Goal: Complete application form: Complete application form

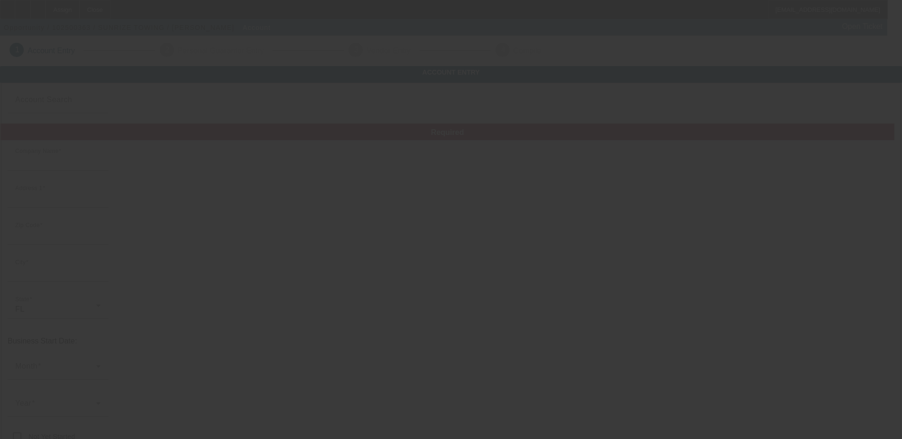
type input "SUNRIZE TOWING"
type input "[STREET_ADDRESS][PERSON_NAME]"
type input "33614"
type input "[GEOGRAPHIC_DATA]"
type input "[PHONE_NUMBER]"
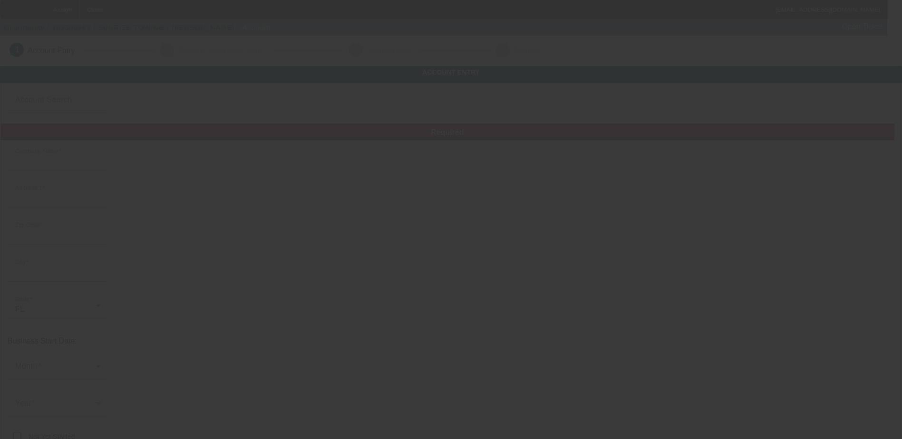
type input "Ste A"
type input "[EMAIL_ADDRESS][DOMAIN_NAME]"
type input "[URL][DOMAIN_NAME]"
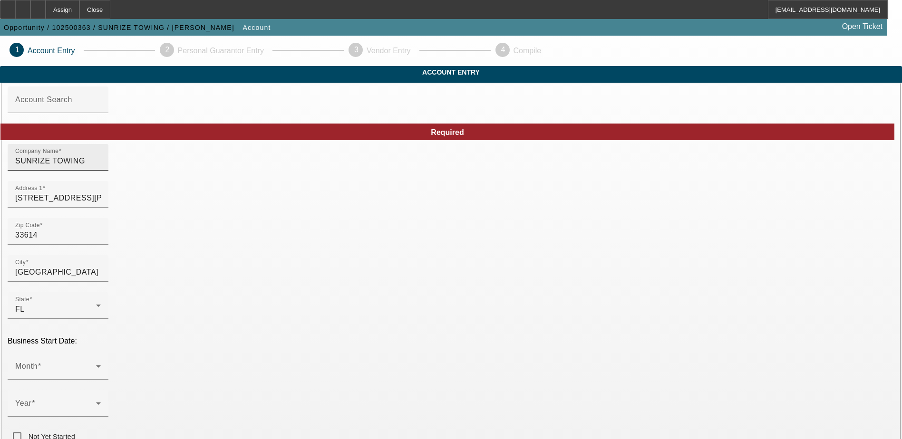
click at [101, 167] on input "SUNRIZE TOWING" at bounding box center [58, 161] width 86 height 11
drag, startPoint x: 256, startPoint y: 176, endPoint x: 87, endPoint y: 162, distance: 168.9
type input "SRT Towing"
click at [349, 249] on div "Zip Code 33614" at bounding box center [451, 236] width 887 height 37
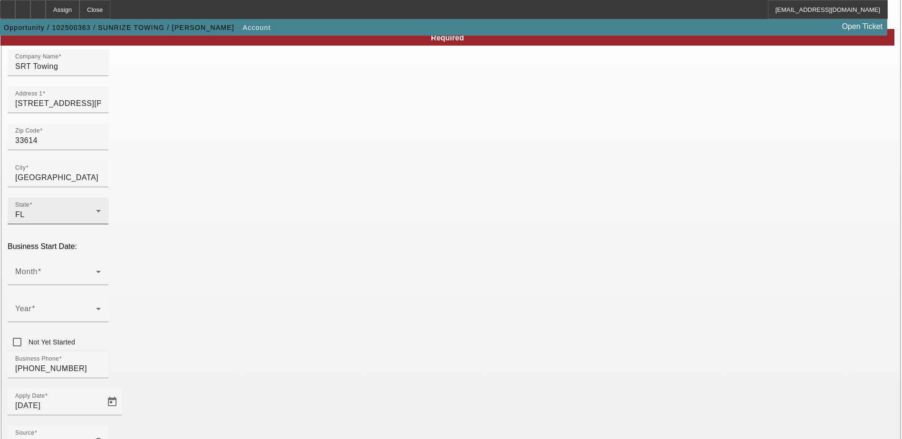
scroll to position [95, 0]
click at [96, 270] on span at bounding box center [55, 275] width 81 height 11
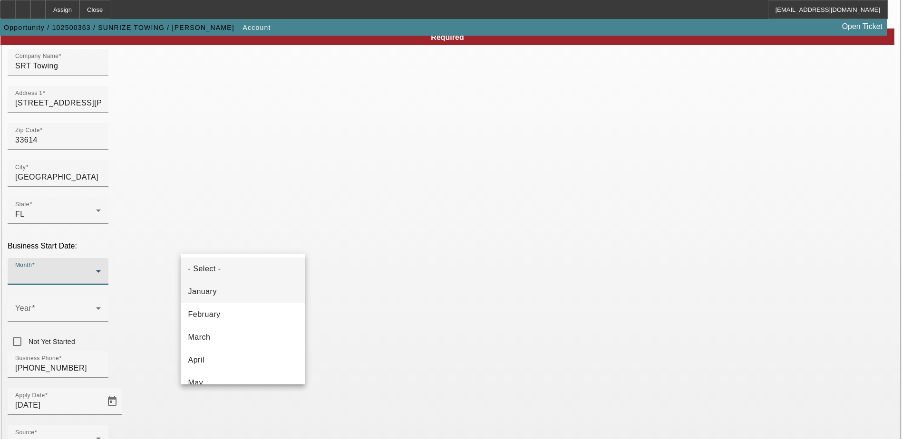
click at [287, 292] on mat-option "January" at bounding box center [243, 292] width 125 height 23
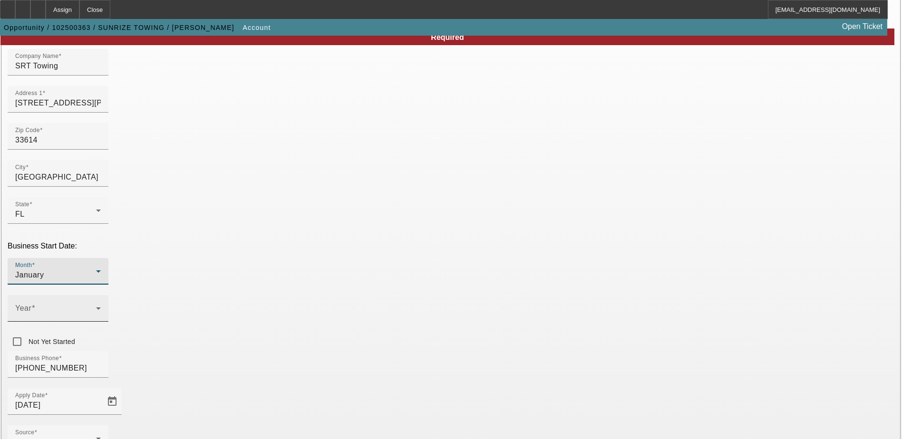
click at [108, 295] on div "Year" at bounding box center [58, 308] width 101 height 27
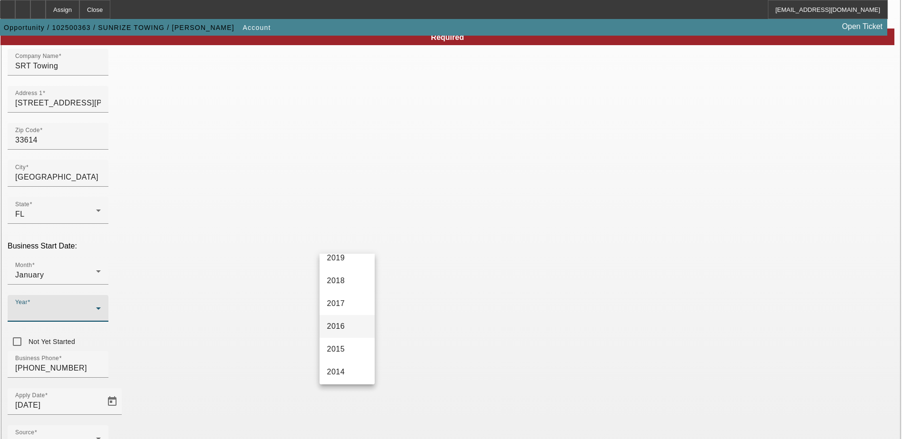
scroll to position [285, 0]
click at [349, 341] on mat-option "2012" at bounding box center [347, 349] width 55 height 23
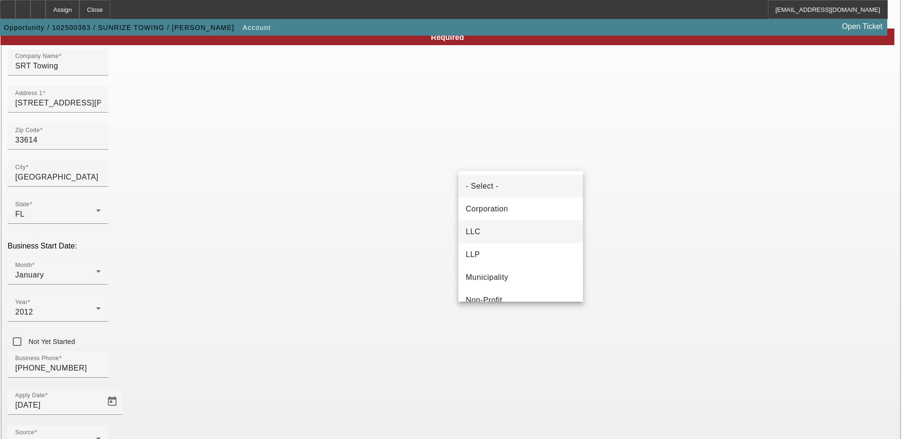
click at [514, 235] on mat-option "LLC" at bounding box center [520, 232] width 125 height 23
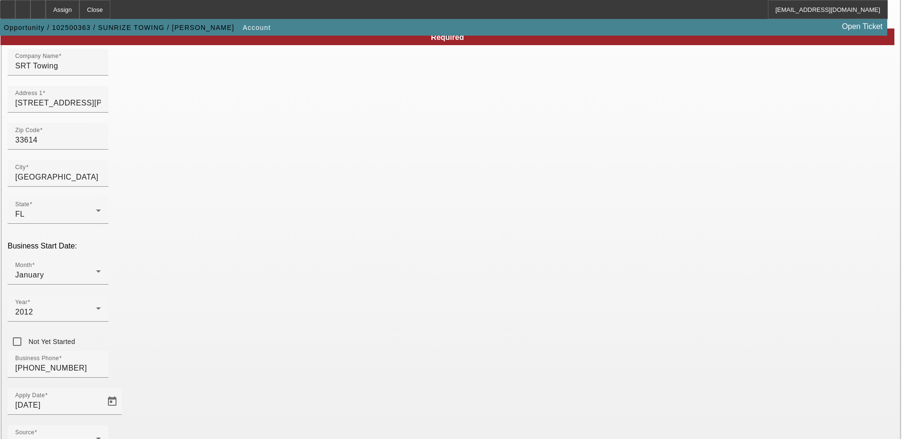
scroll to position [143, 0]
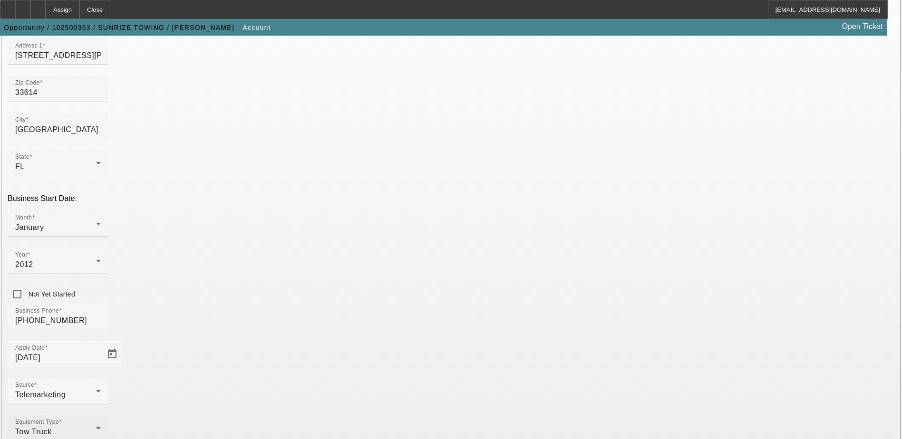
click at [96, 427] on div "Tow Truck" at bounding box center [55, 432] width 81 height 11
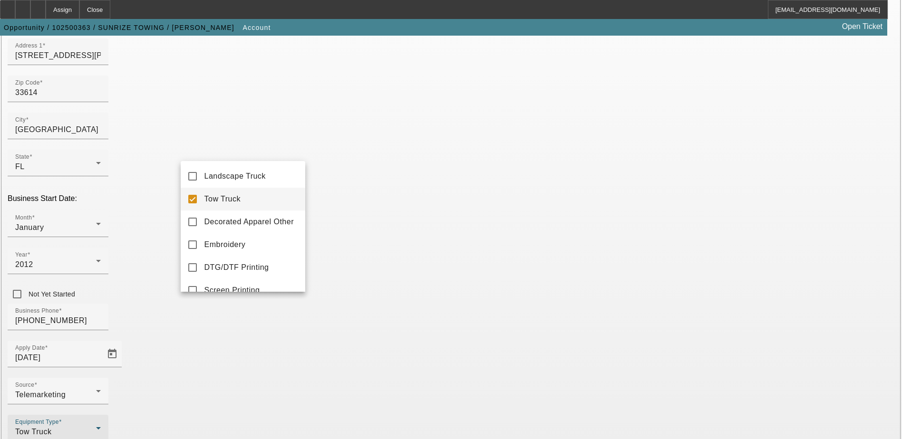
click at [245, 199] on mat-option "Tow Truck" at bounding box center [243, 199] width 125 height 23
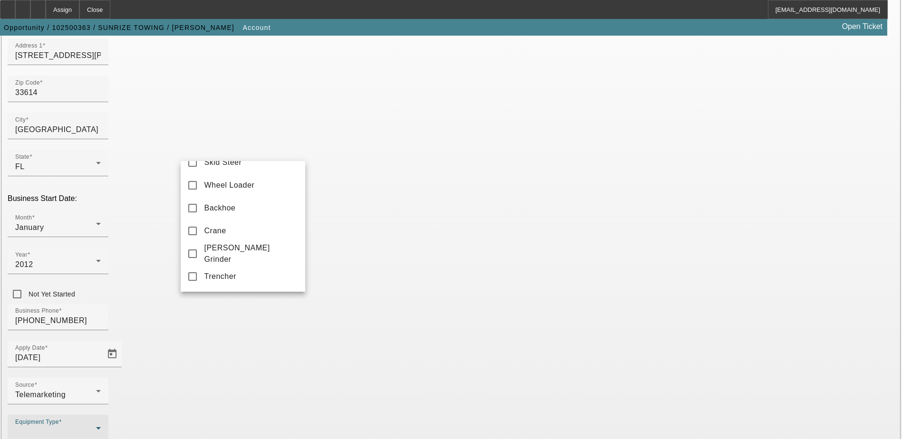
scroll to position [366, 0]
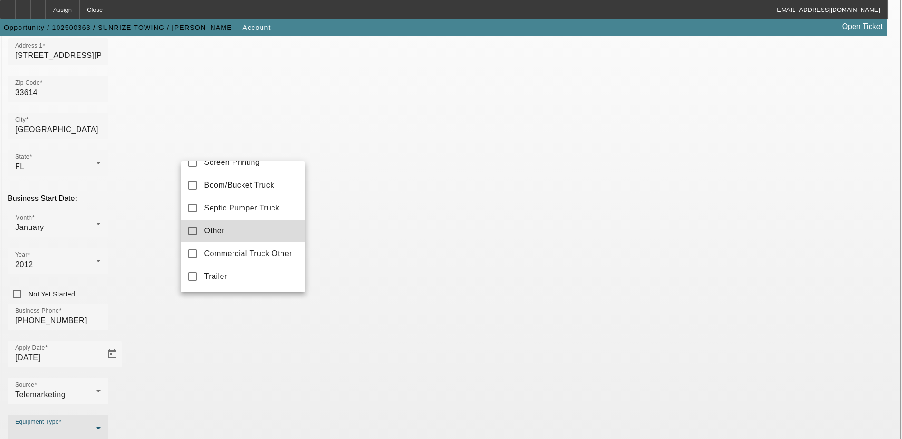
click at [254, 238] on mat-option "Other" at bounding box center [243, 231] width 125 height 23
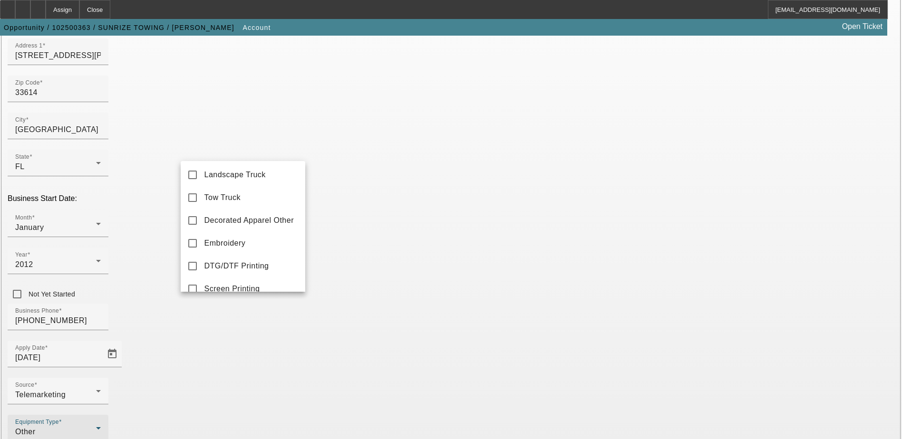
scroll to position [0, 0]
click at [356, 328] on div at bounding box center [451, 219] width 902 height 439
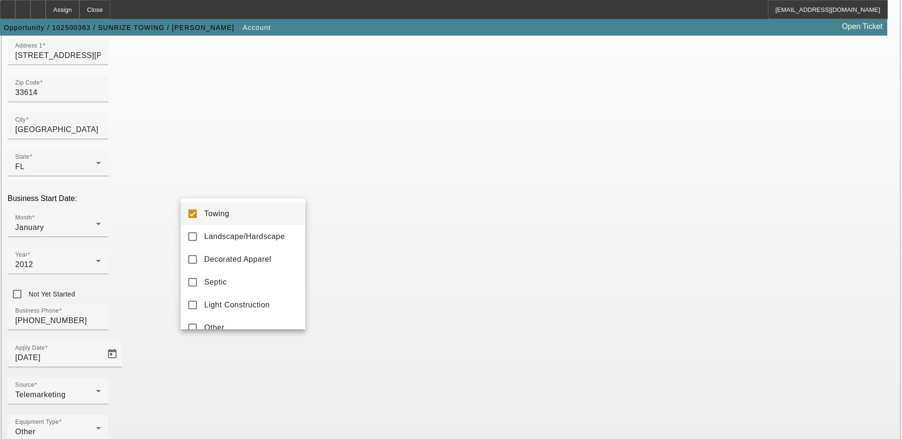
click at [339, 297] on div at bounding box center [451, 219] width 902 height 439
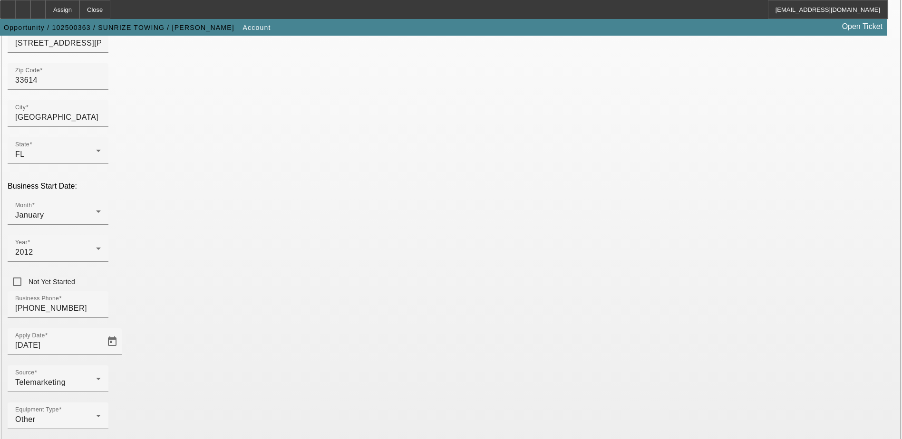
scroll to position [161, 0]
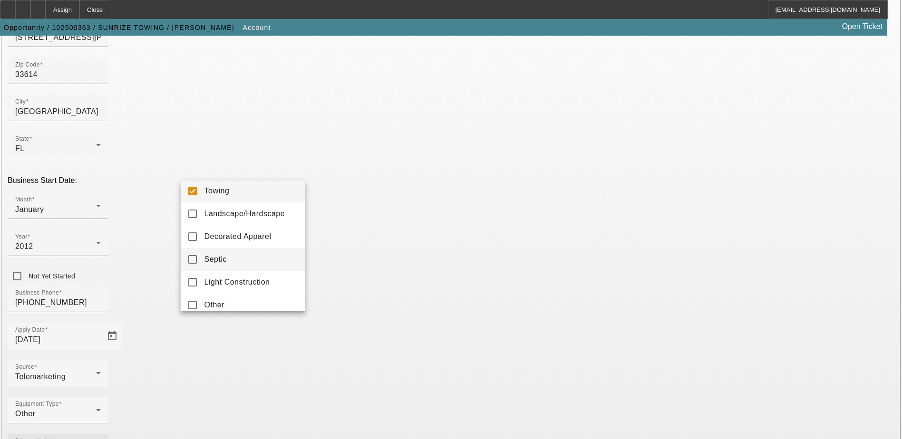
scroll to position [0, 0]
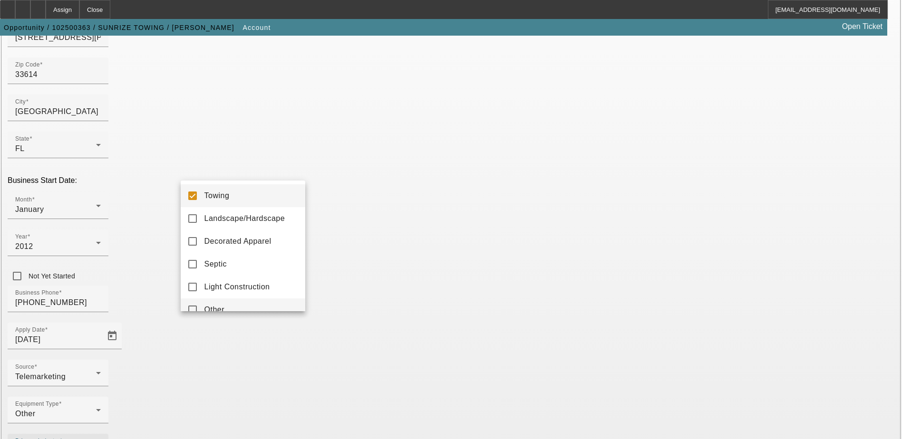
click at [239, 305] on mat-option "Other" at bounding box center [243, 310] width 125 height 23
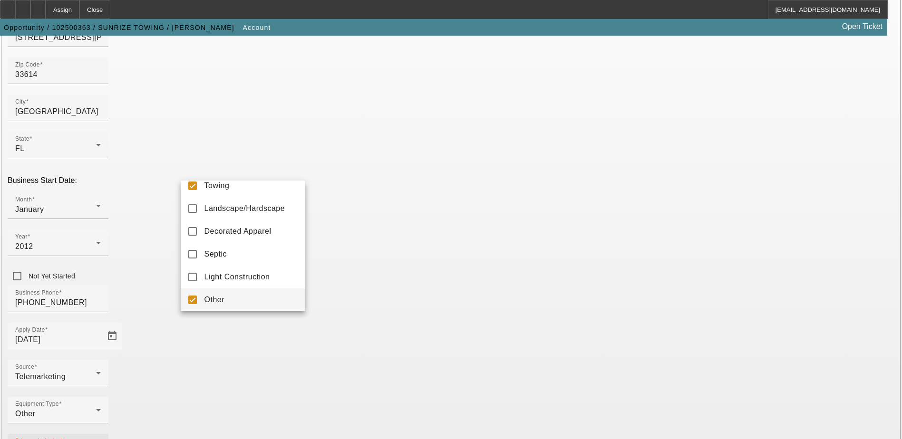
drag, startPoint x: 368, startPoint y: 323, endPoint x: 356, endPoint y: 321, distance: 12.7
click at [369, 323] on div at bounding box center [451, 219] width 902 height 439
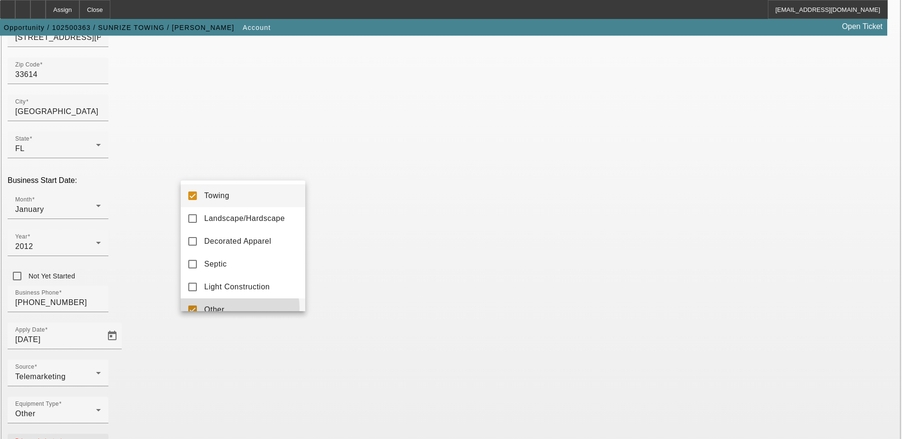
click at [239, 308] on mat-option "Other" at bounding box center [243, 310] width 125 height 23
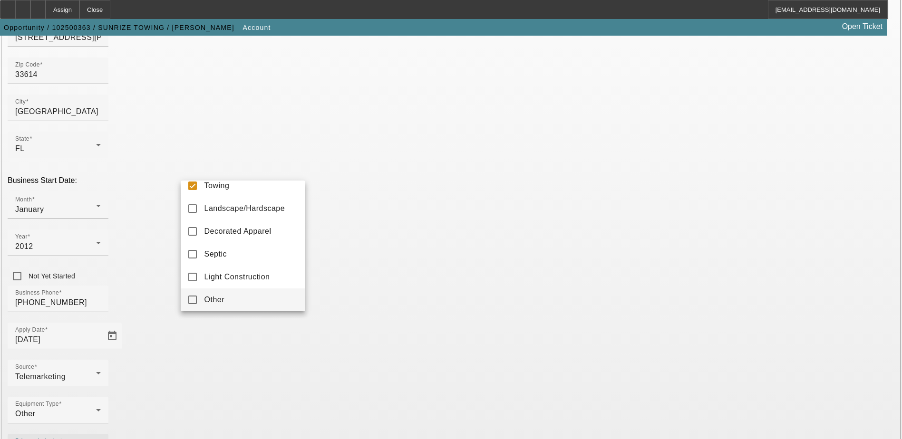
click at [425, 317] on div at bounding box center [451, 219] width 902 height 439
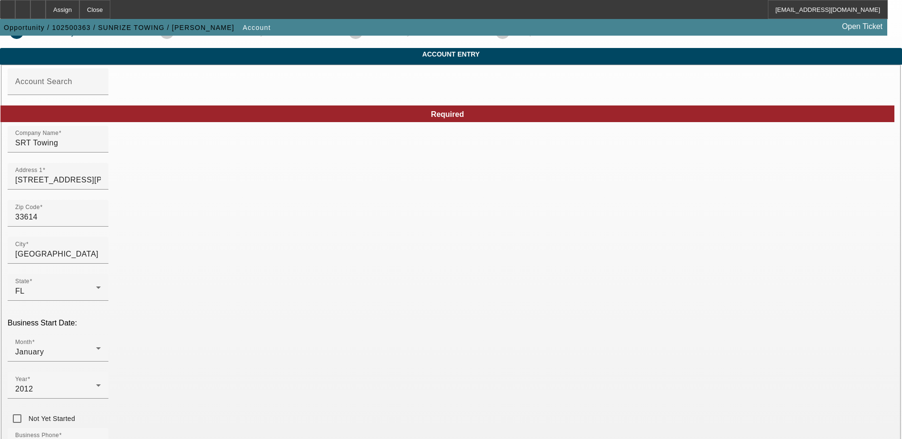
scroll to position [161, 0]
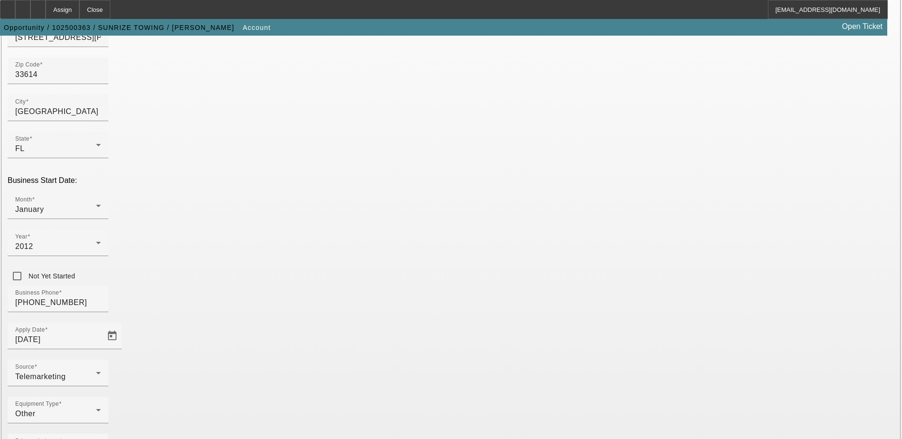
paste input "011604677"
type input "011604677"
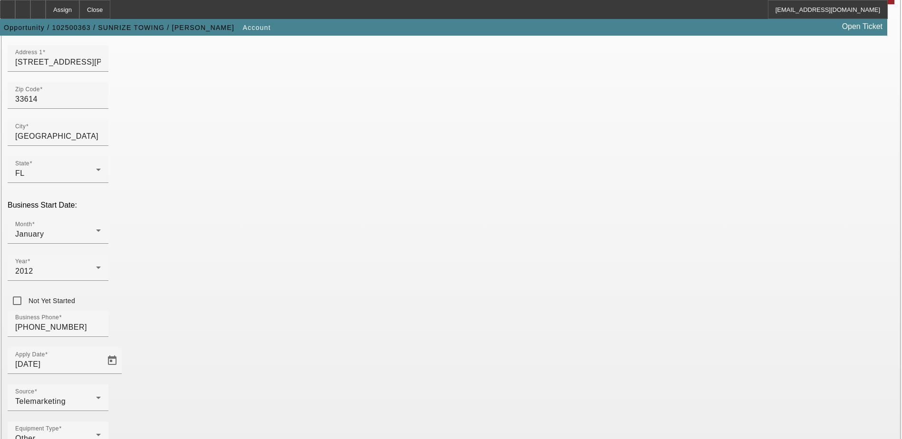
scroll to position [113, 0]
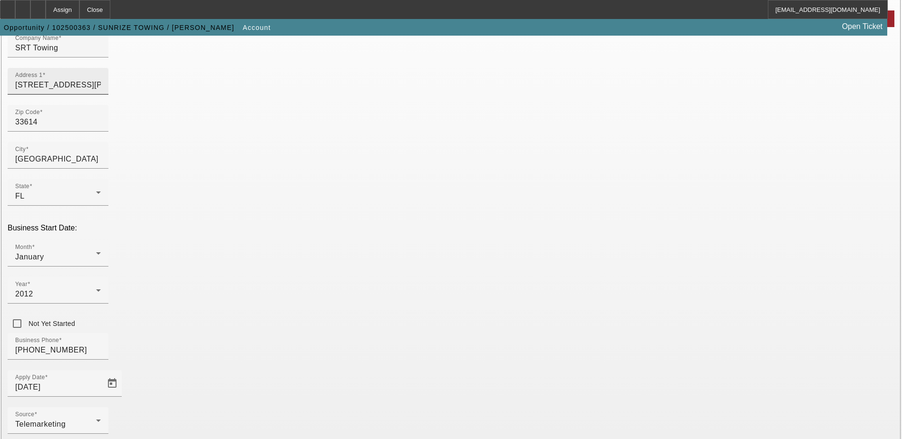
click at [101, 91] on input "4711 N Lois Ave" at bounding box center [58, 84] width 86 height 11
type input "4711 North Lois Ave"
click at [406, 142] on div "Zip Code 33614" at bounding box center [451, 123] width 887 height 37
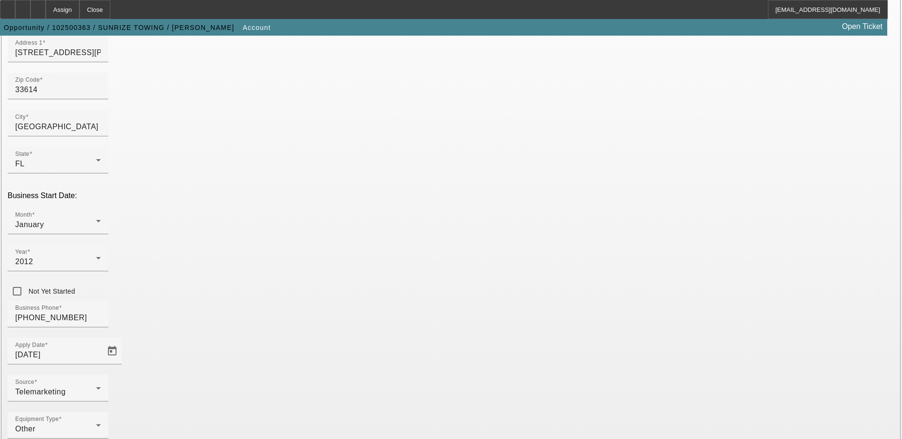
scroll to position [161, 0]
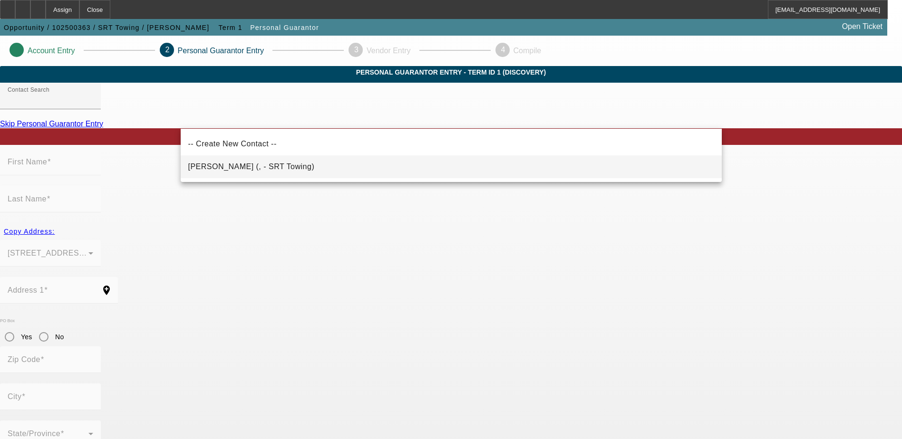
click at [312, 172] on mat-option "DiNicola, Mark (, - SRT Towing)" at bounding box center [451, 167] width 541 height 23
type input "DiNicola, Mark (, - SRT Towing)"
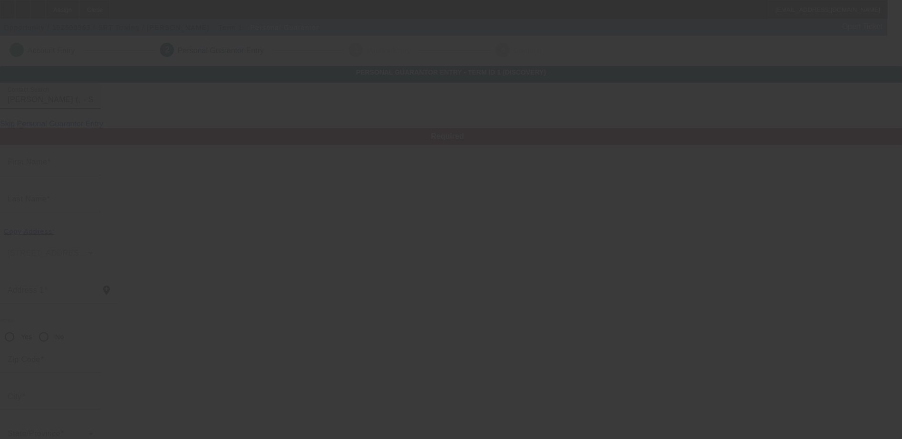
type input "Mark"
type input "DiNicola"
radio input "true"
type input "[PHONE_NUMBER]"
type input "markdinicola11@gmail.com"
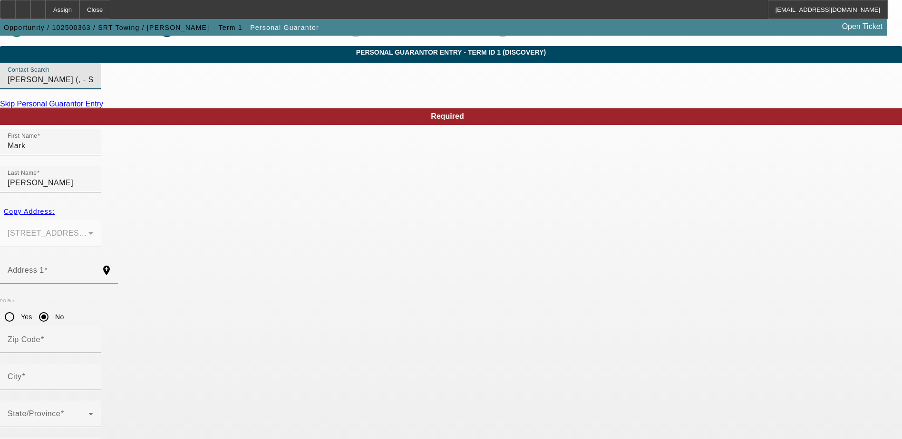
scroll to position [26, 0]
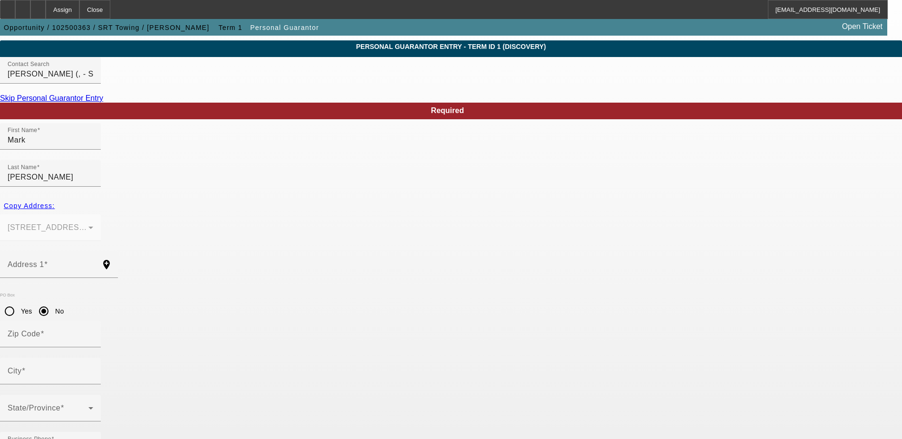
paste input "011-60-4677"
type input "011-60-4677"
type input "100"
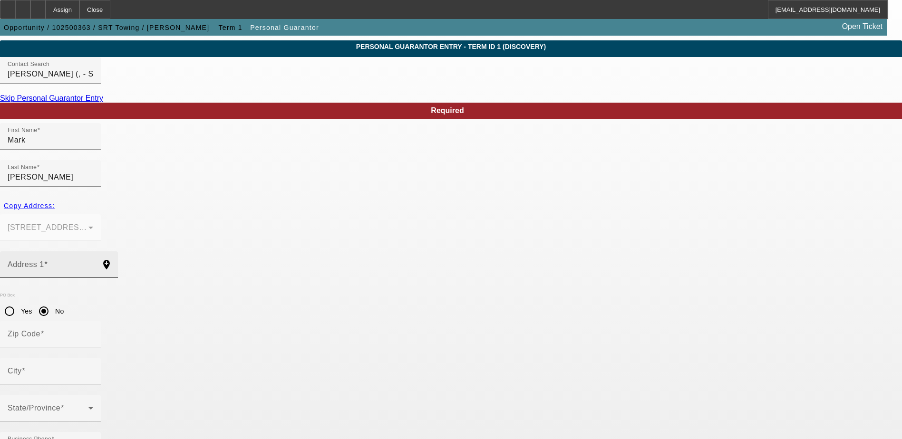
click at [93, 263] on input "Address 1" at bounding box center [51, 268] width 86 height 11
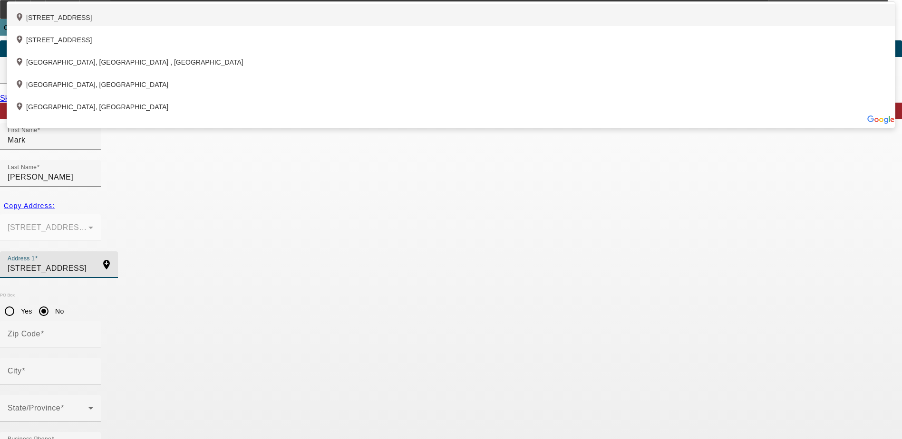
click at [368, 26] on div "add_location 3054 Beecher Drive East, Palm Harbor, FL 34683, US" at bounding box center [451, 15] width 888 height 22
type input "3054 Beecher Drive East"
type input "34683"
type input "Palm Harbor"
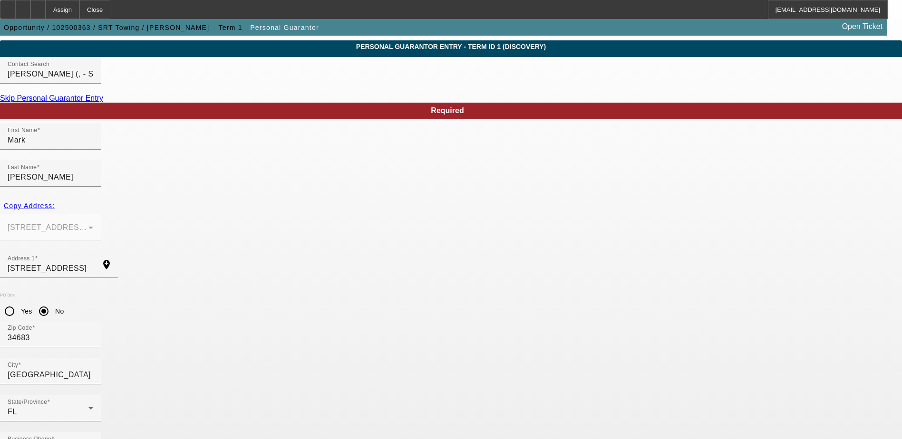
click at [513, 336] on mat-option "No" at bounding box center [497, 325] width 78 height 23
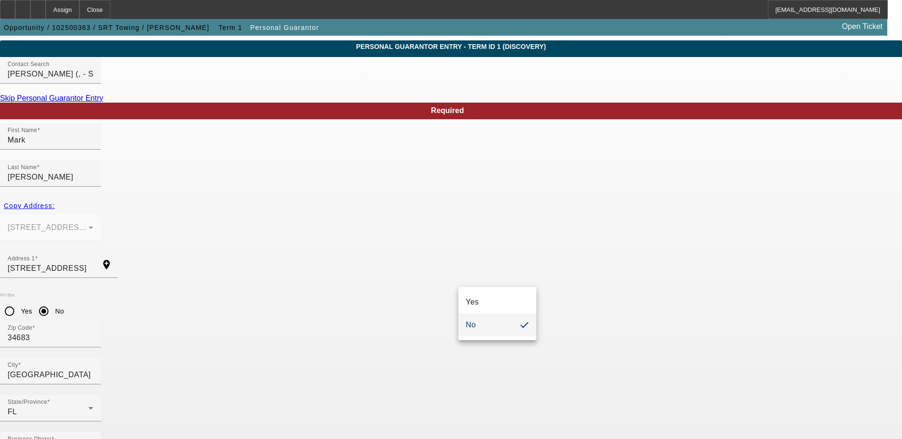
click at [510, 325] on mat-option "No" at bounding box center [497, 325] width 78 height 23
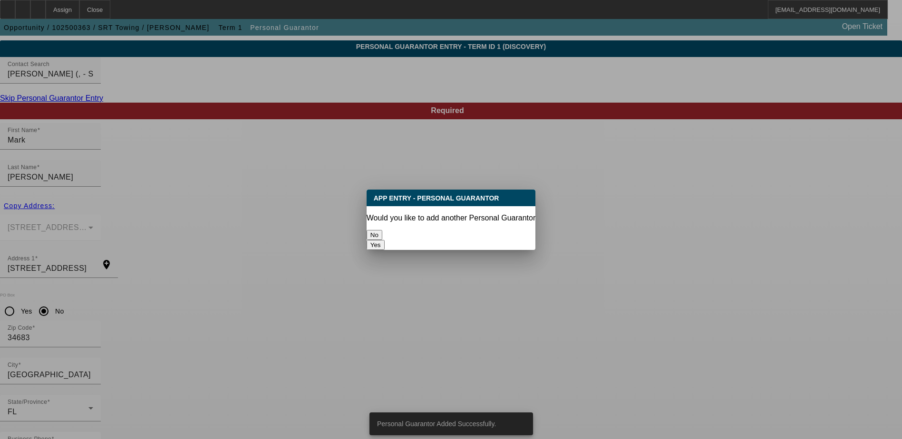
scroll to position [0, 0]
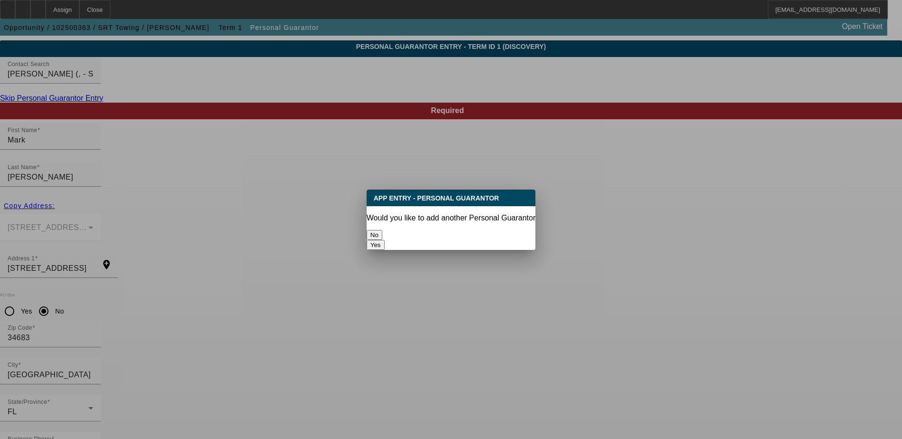
click at [382, 233] on button "No" at bounding box center [375, 235] width 16 height 10
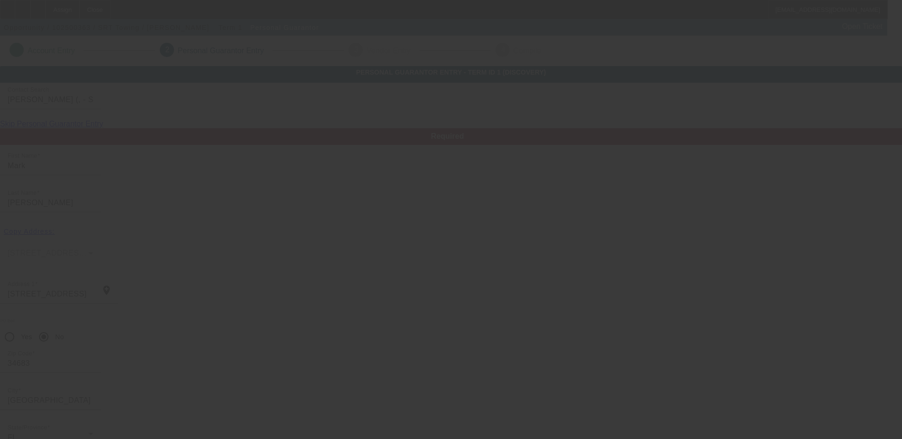
scroll to position [26, 0]
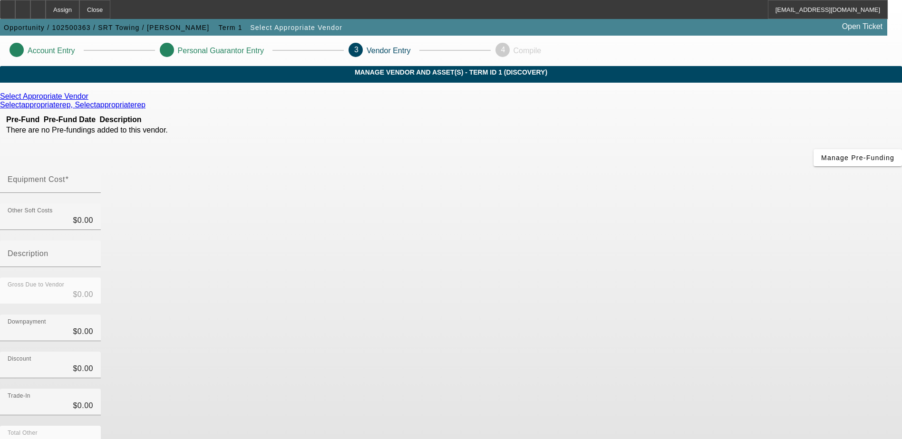
click at [91, 101] on link at bounding box center [89, 96] width 2 height 9
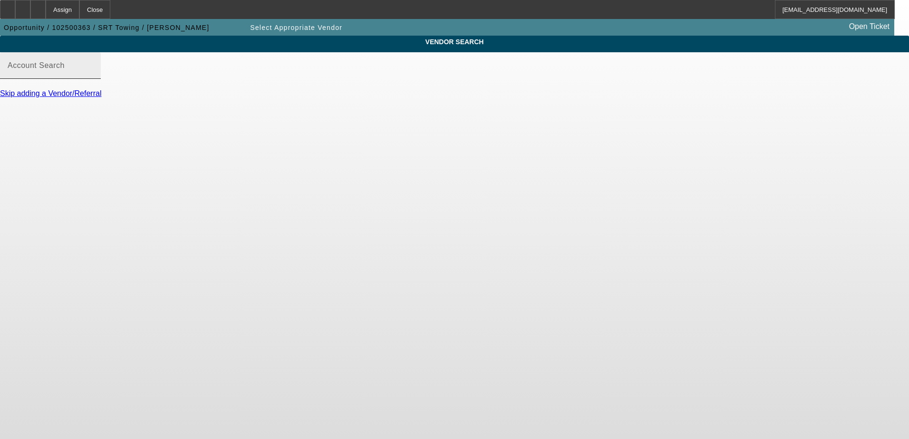
click at [93, 75] on input "Account Search" at bounding box center [51, 69] width 86 height 11
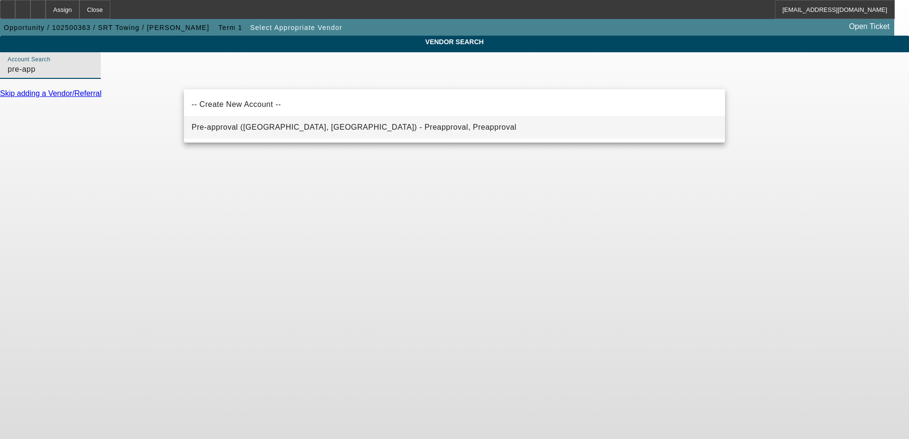
click at [422, 132] on mat-option "Pre-approval (Northbrook, IL) - Preapproval, Preapproval" at bounding box center [454, 127] width 541 height 23
type input "Pre-approval (Northbrook, IL) - Preapproval, Preapproval"
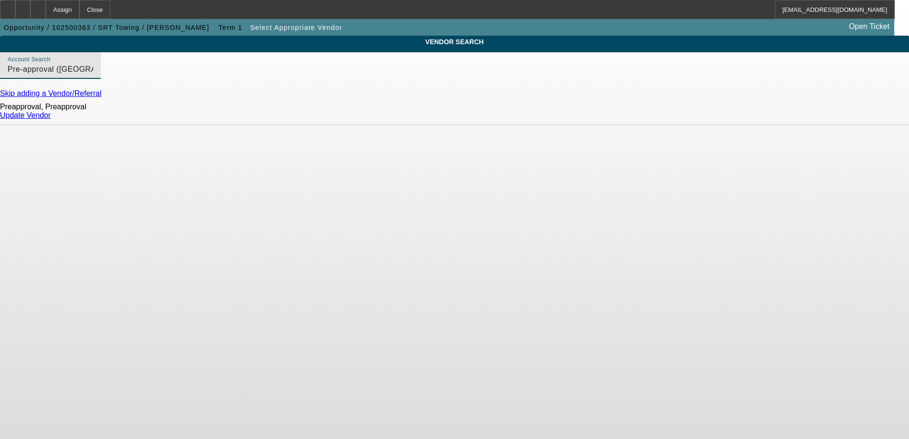
click at [51, 119] on link "Update Vendor" at bounding box center [25, 115] width 51 height 8
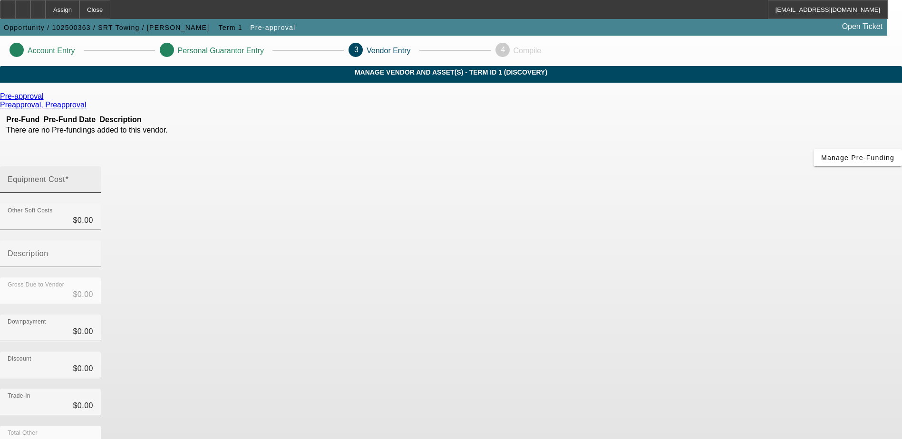
click at [93, 178] on input "Equipment Cost" at bounding box center [51, 183] width 86 height 11
type input "2"
type input "$2.00"
type input "25"
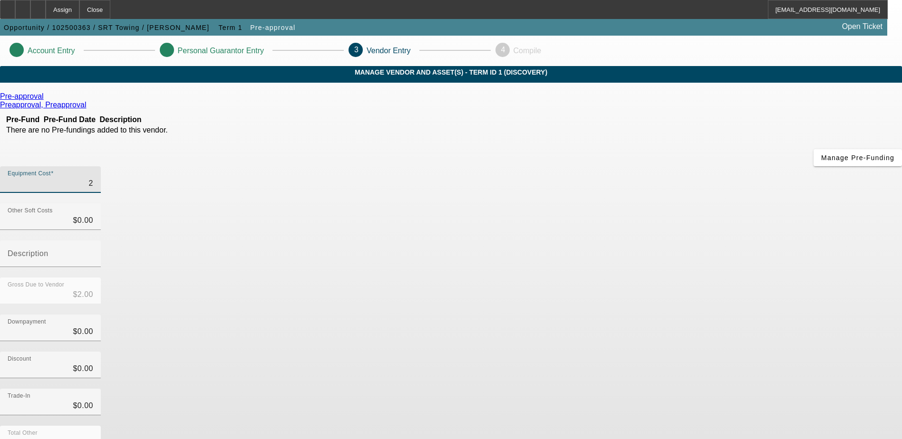
type input "$25.00"
type input "250"
type input "$250.00"
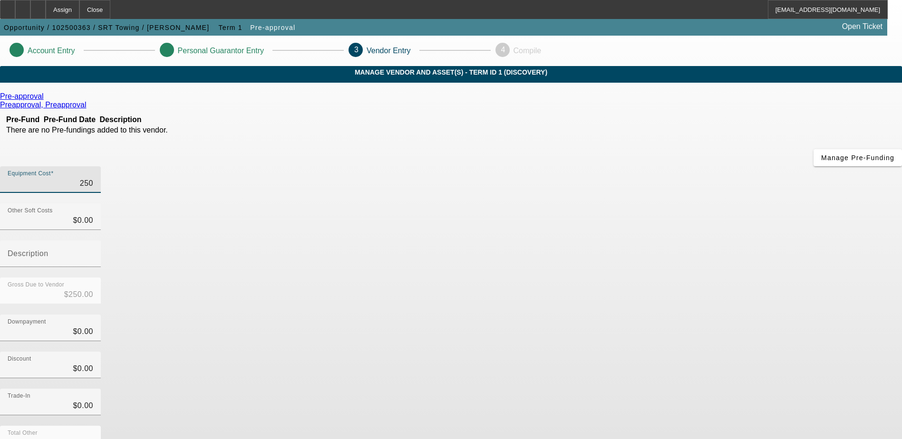
type input "2500"
type input "$2,500.00"
type input "25000"
type input "$25,000.00"
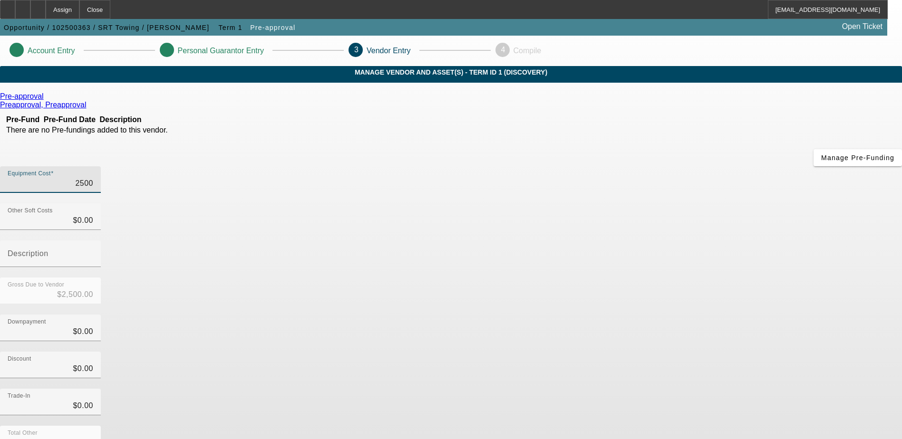
type input "$25,000.00"
click at [656, 278] on div "Gross Due to Vendor $25,000.00" at bounding box center [451, 296] width 902 height 37
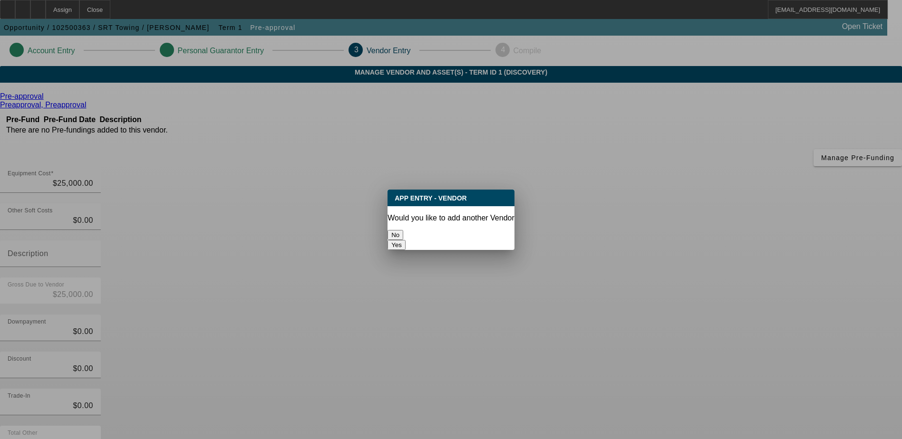
click at [403, 232] on button "No" at bounding box center [396, 235] width 16 height 10
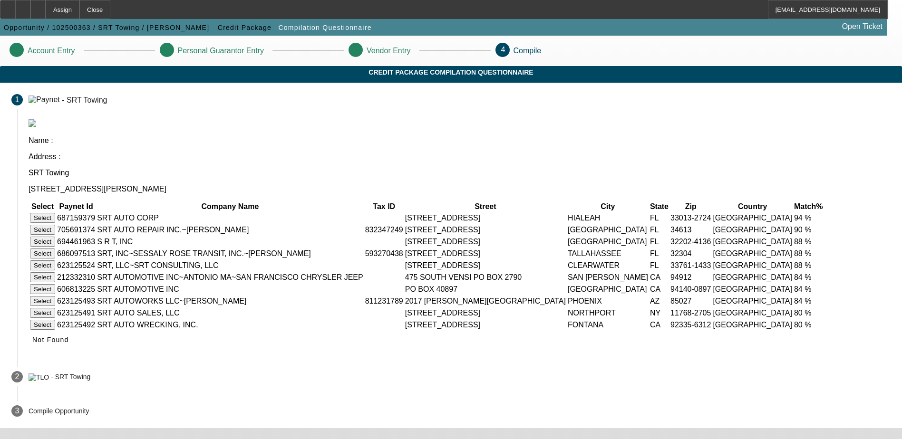
scroll to position [46, 0]
click at [69, 344] on span "Not Found" at bounding box center [50, 340] width 37 height 8
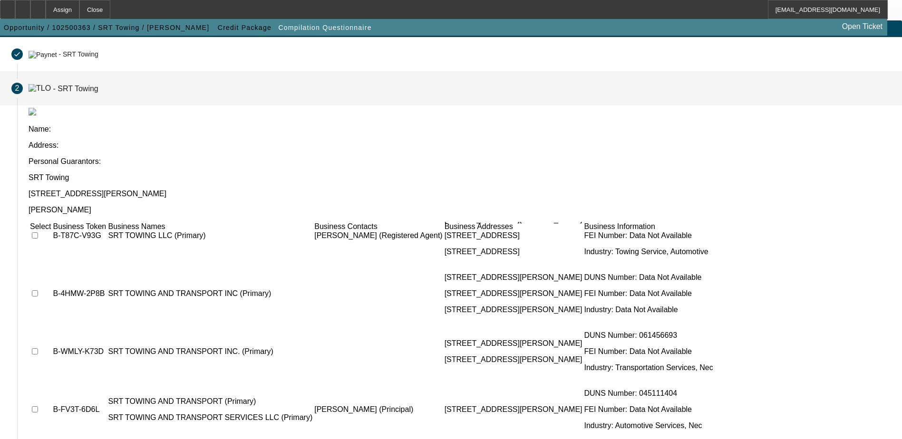
scroll to position [333, 0]
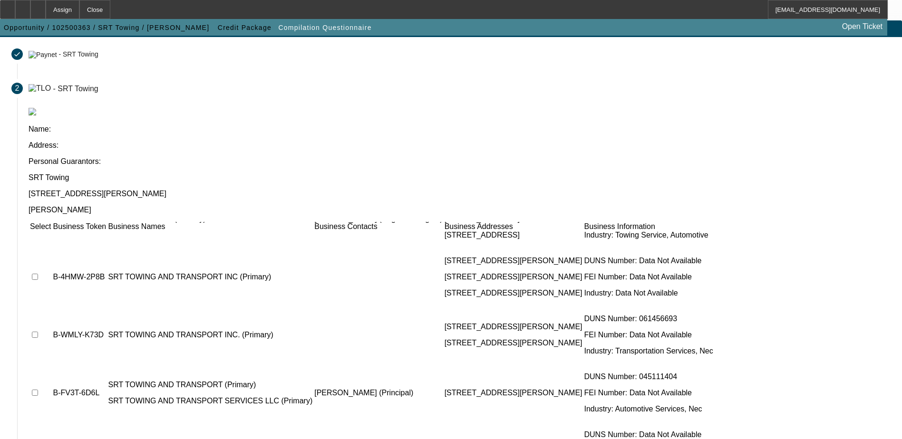
click at [38, 390] on input "checkbox" at bounding box center [35, 393] width 6 height 6
checkbox input "true"
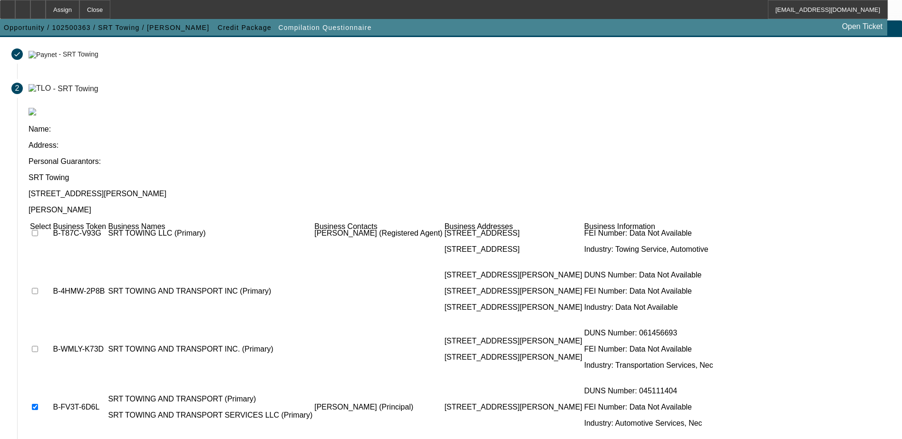
scroll to position [273, 0]
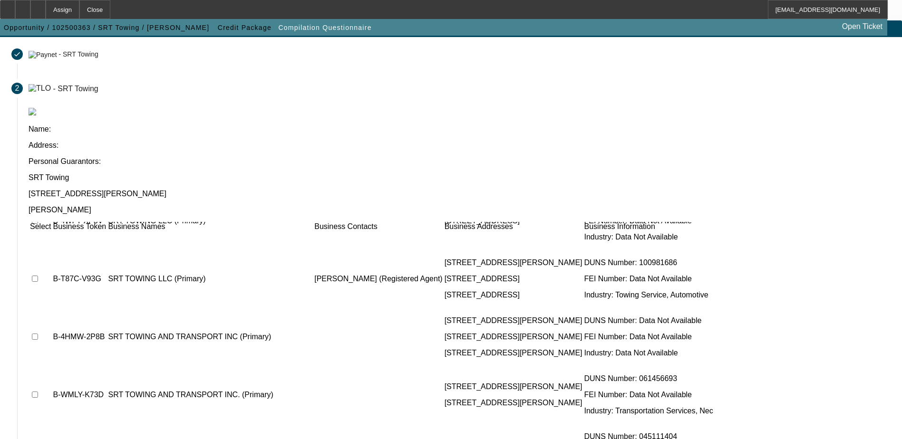
click at [51, 367] on td at bounding box center [40, 395] width 22 height 57
click at [38, 392] on input "checkbox" at bounding box center [35, 395] width 6 height 6
checkbox input "true"
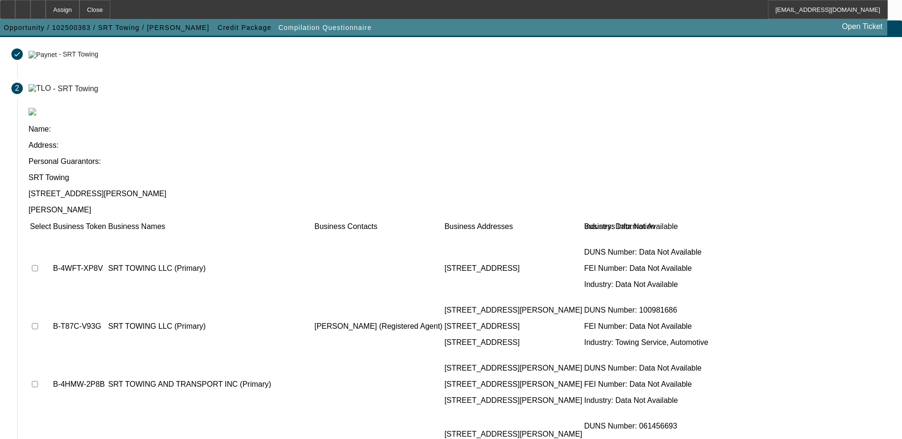
click at [38, 381] on input "checkbox" at bounding box center [35, 384] width 6 height 6
checkbox input "true"
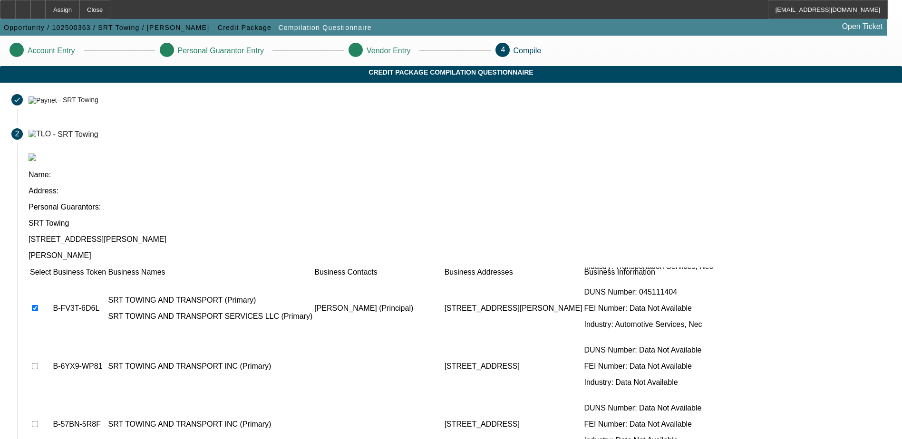
scroll to position [87, 0]
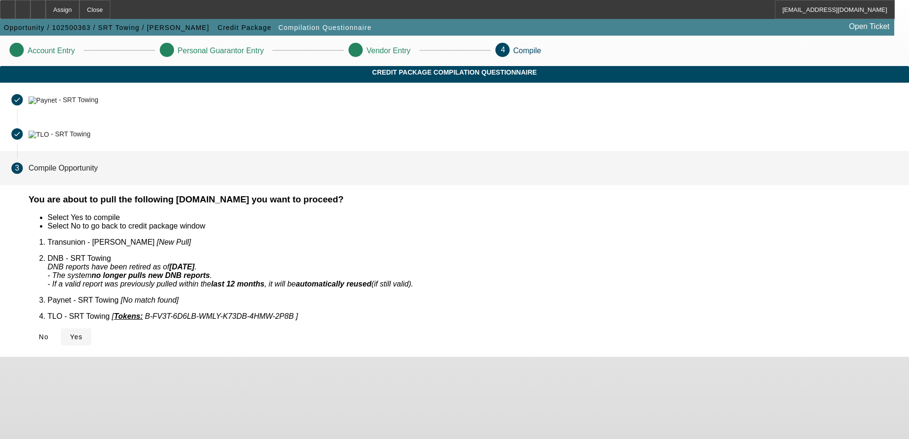
click at [83, 333] on span "Yes" at bounding box center [76, 337] width 13 height 8
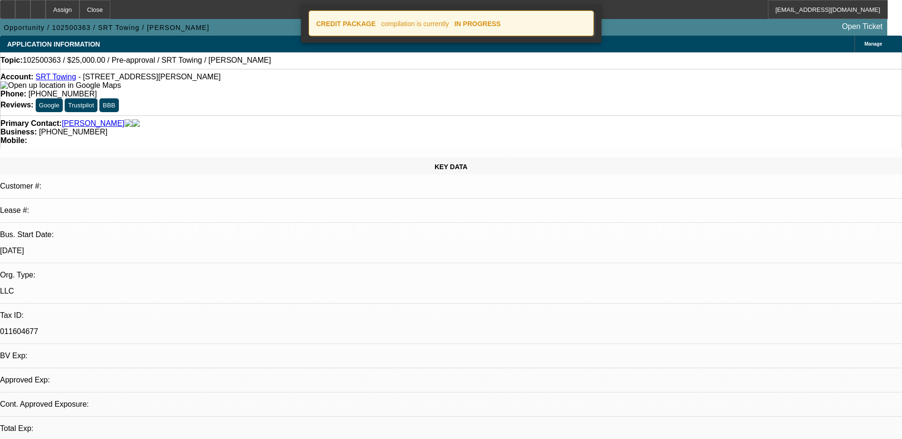
select select "0"
select select "2"
select select "0.1"
select select "1"
select select "2"
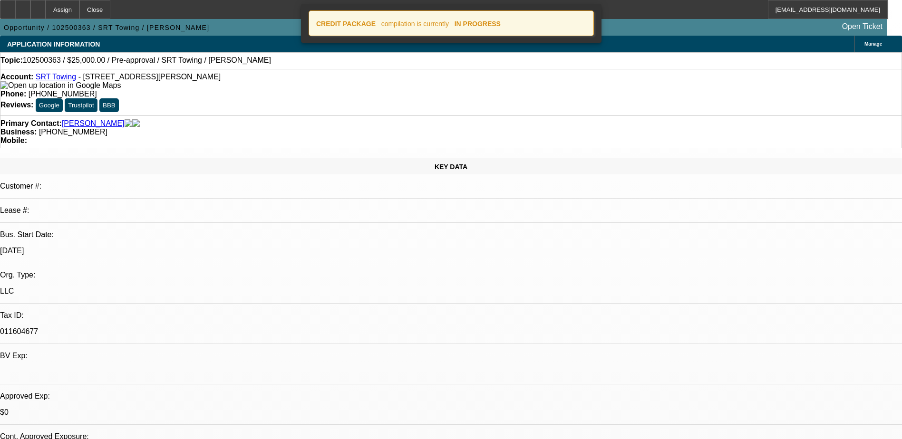
select select "4"
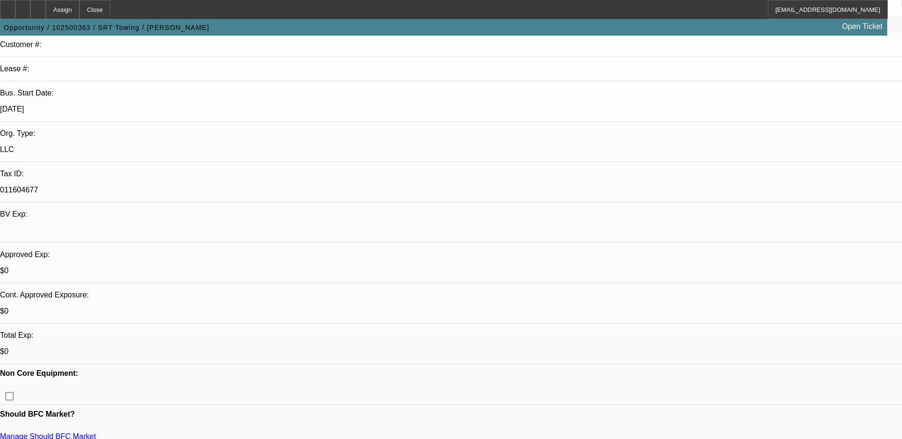
scroll to position [143, 0]
drag, startPoint x: 107, startPoint y: 240, endPoint x: 455, endPoint y: 243, distance: 347.2
drag, startPoint x: 455, startPoint y: 243, endPoint x: 361, endPoint y: 243, distance: 93.2
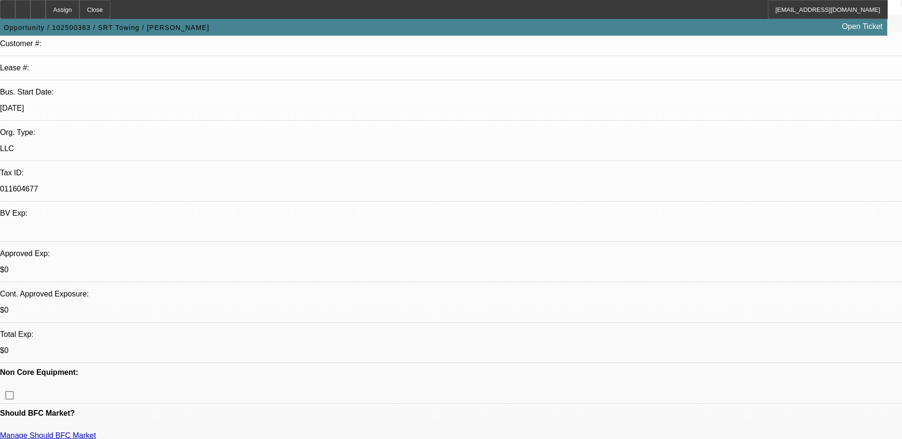
drag, startPoint x: 235, startPoint y: 251, endPoint x: 277, endPoint y: 249, distance: 42.4
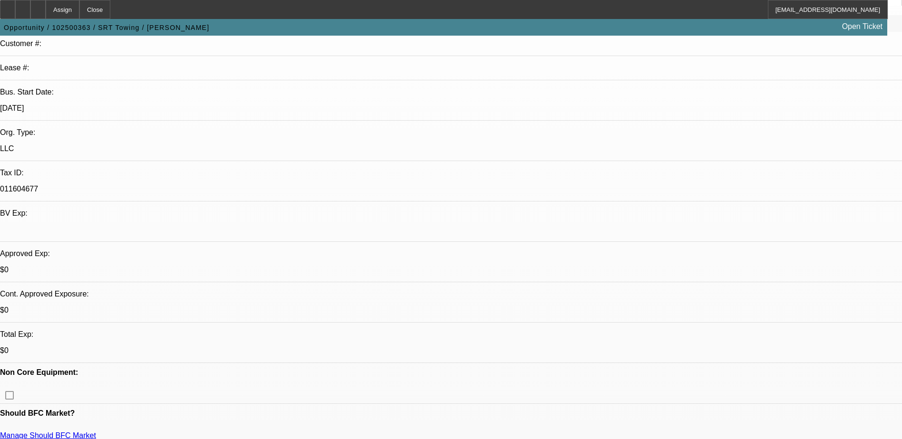
drag, startPoint x: 261, startPoint y: 253, endPoint x: 274, endPoint y: 252, distance: 12.8
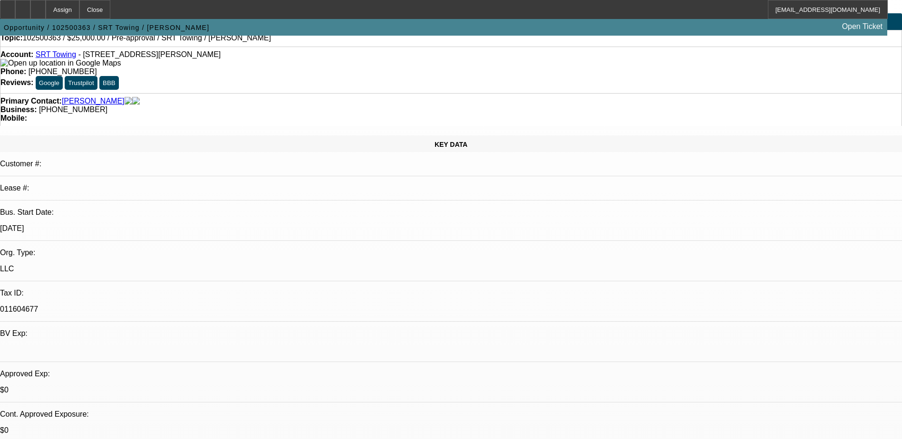
scroll to position [0, 0]
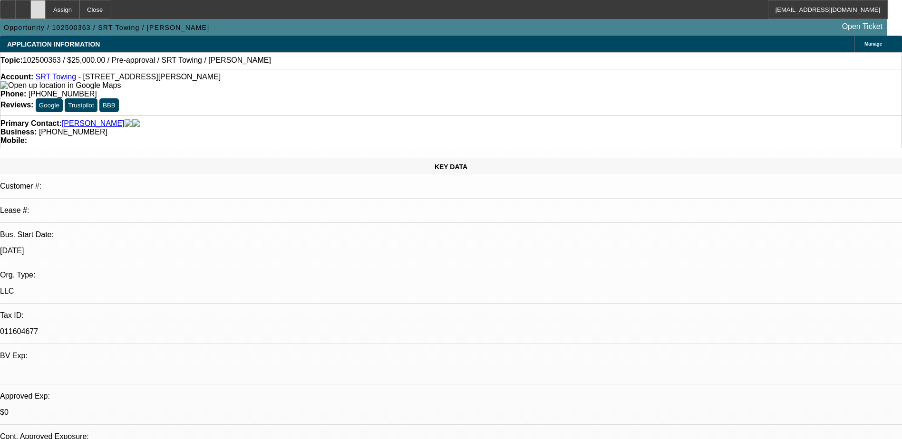
click at [46, 12] on div at bounding box center [37, 9] width 15 height 19
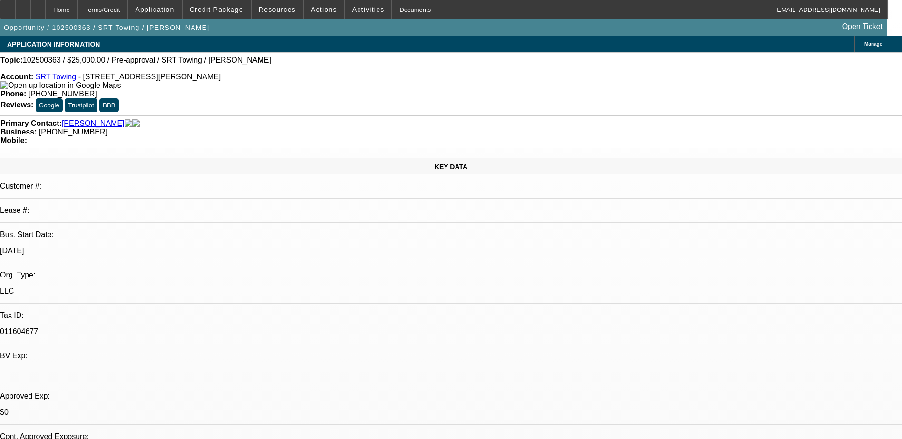
select select "0"
select select "2"
select select "0.1"
select select "4"
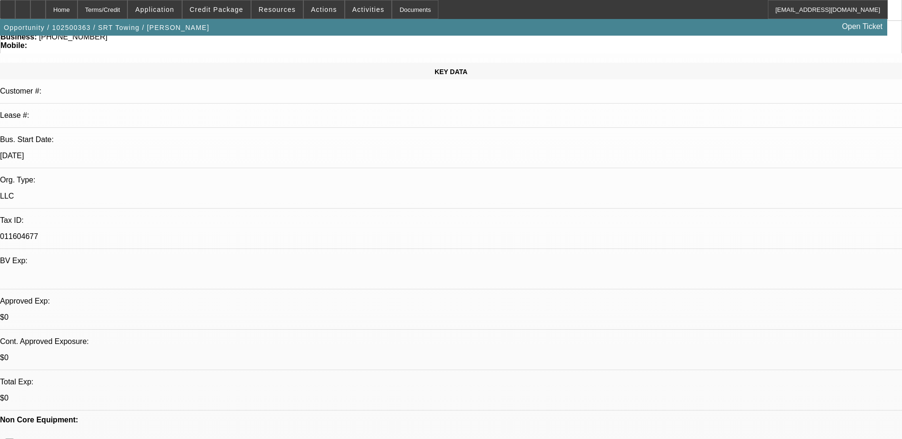
scroll to position [143, 0]
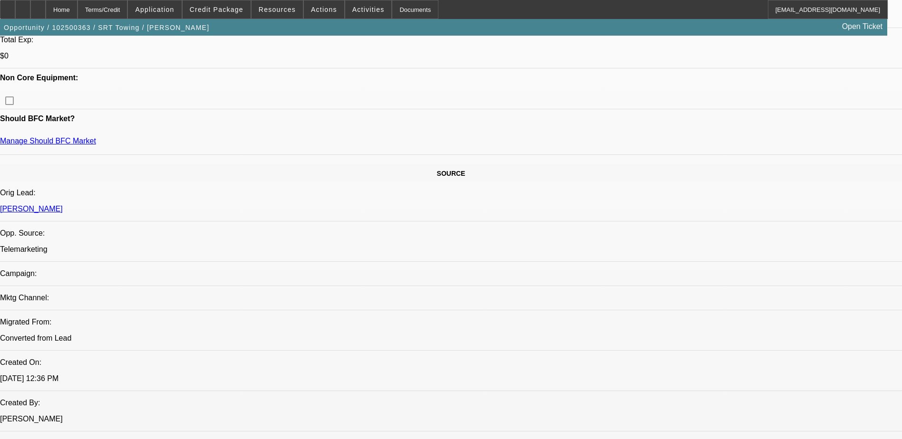
scroll to position [333, 0]
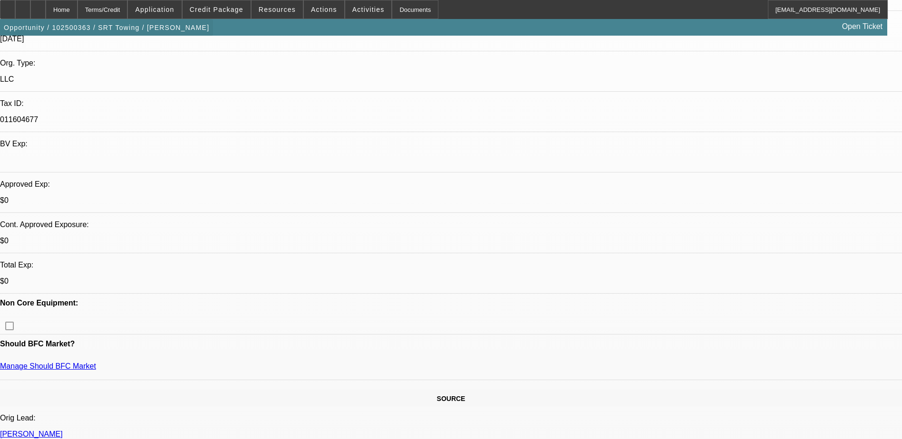
scroll to position [143, 0]
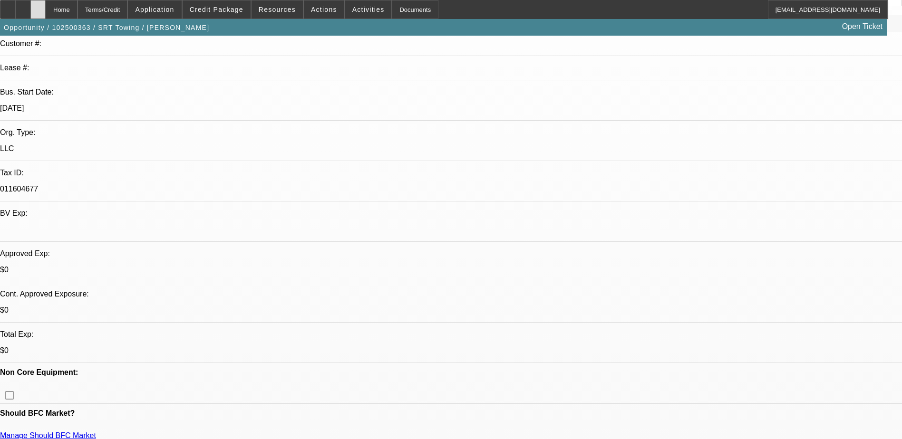
click at [46, 8] on div at bounding box center [37, 9] width 15 height 19
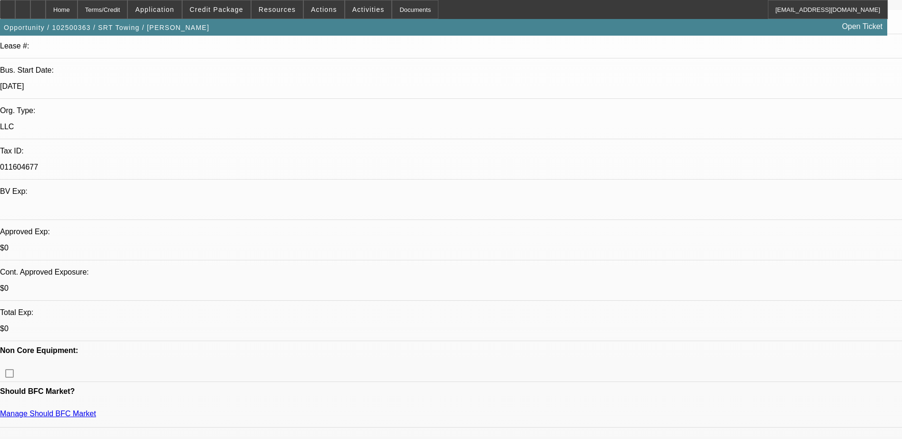
select select "0"
select select "2"
select select "0.1"
select select "4"
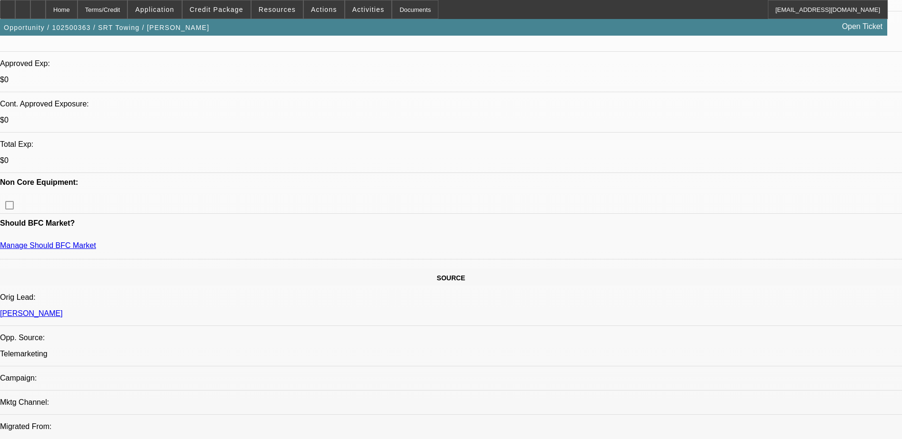
scroll to position [437, 0]
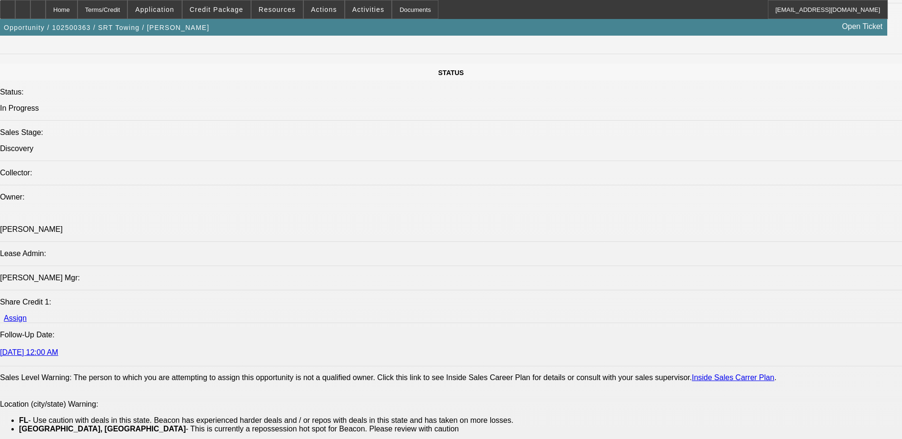
scroll to position [1150, 0]
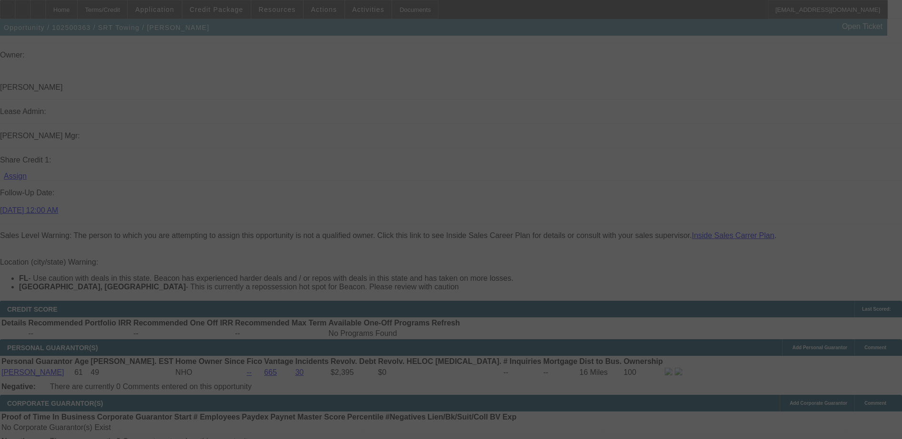
scroll to position [0, 0]
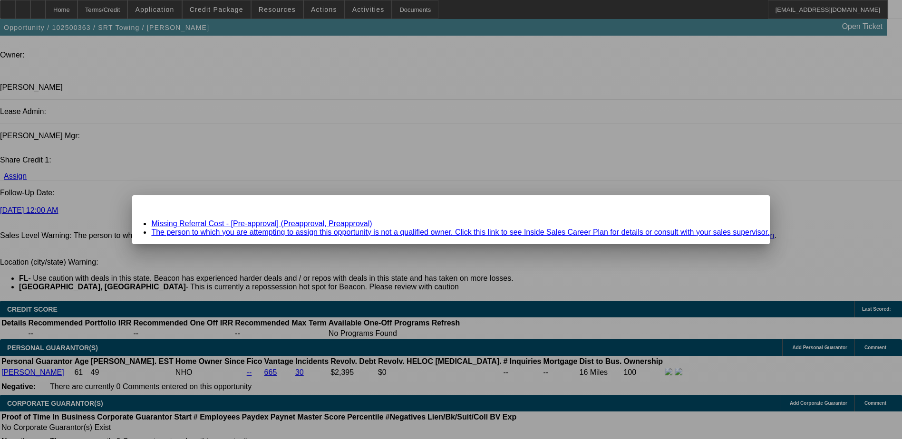
click at [307, 223] on link "Missing Referral Cost - [Pre-approval] (Preapproval, Preapproval)" at bounding box center [261, 224] width 221 height 8
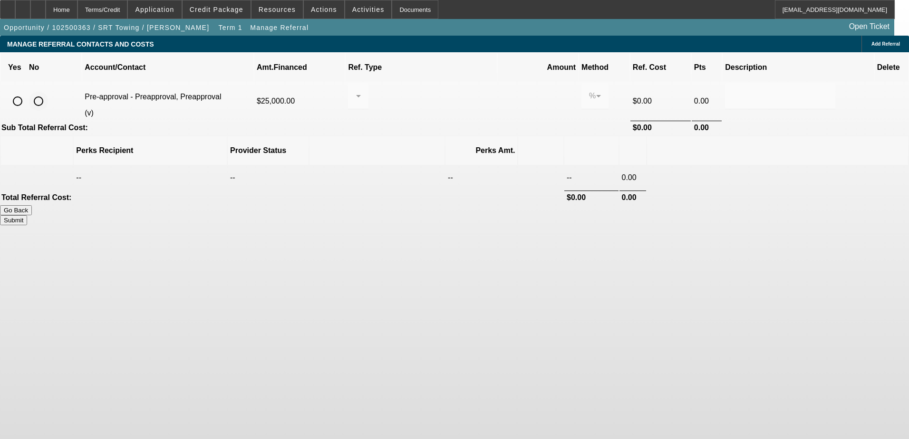
drag, startPoint x: 191, startPoint y: 93, endPoint x: 415, endPoint y: 156, distance: 232.9
click at [48, 93] on input "radio" at bounding box center [38, 101] width 19 height 19
radio input "true"
click at [27, 215] on button "Submit" at bounding box center [13, 220] width 27 height 10
type input "0.000"
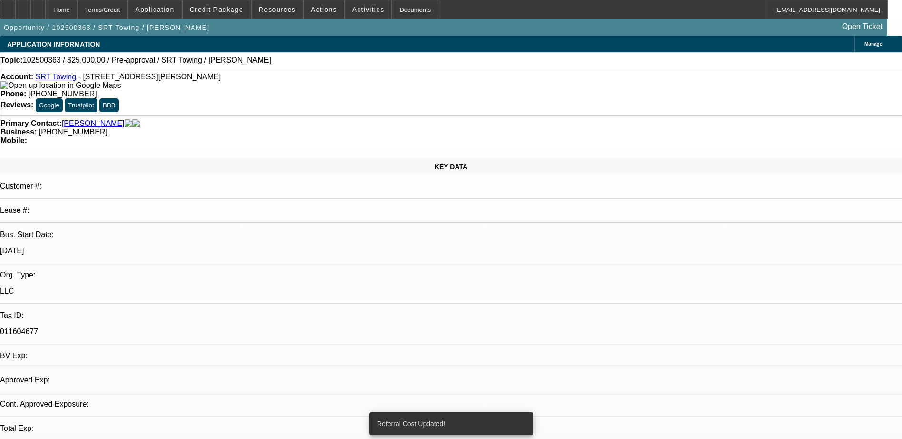
select select "0"
select select "2"
select select "0.1"
select select "4"
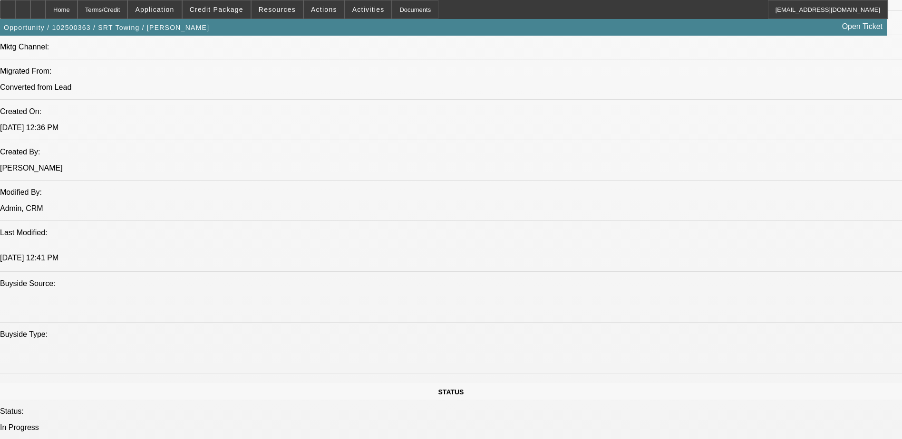
scroll to position [403, 0]
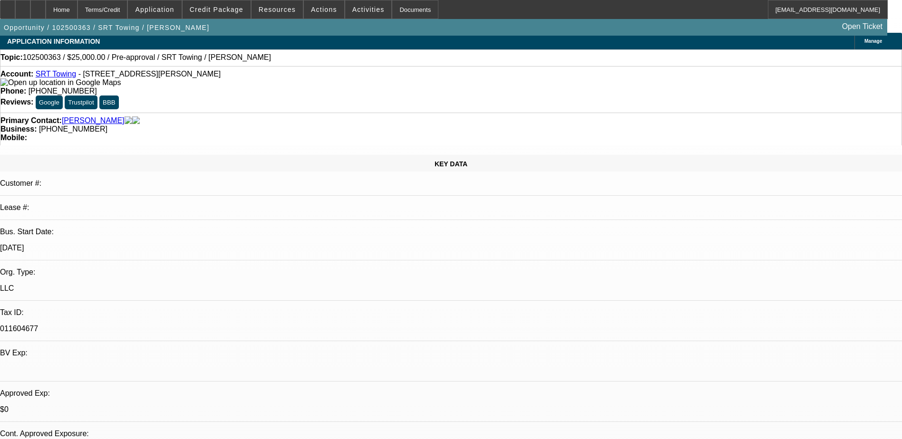
scroll to position [0, 0]
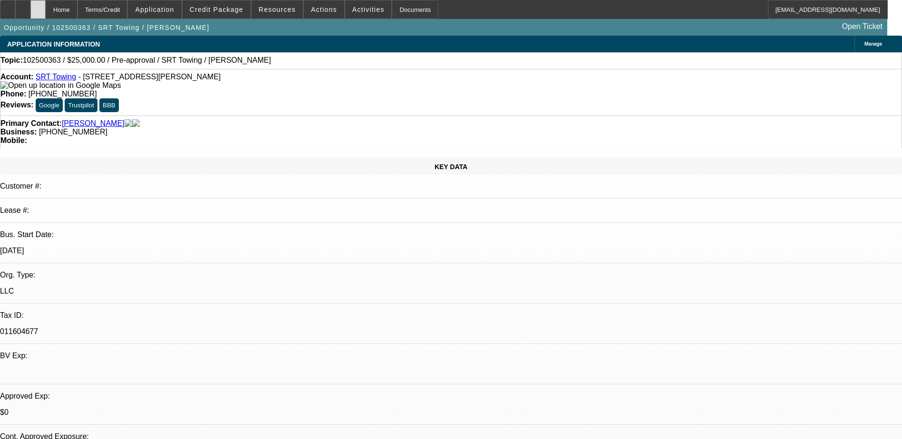
click at [46, 11] on div at bounding box center [37, 9] width 15 height 19
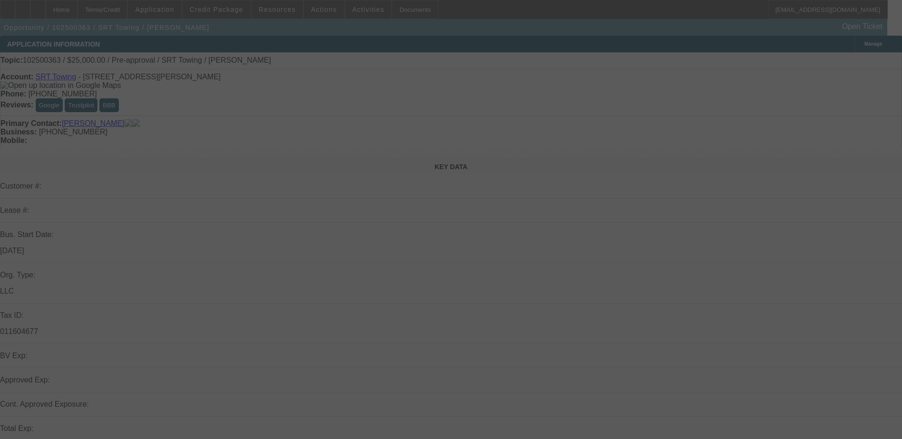
select select "0"
select select "2"
select select "0.1"
select select "4"
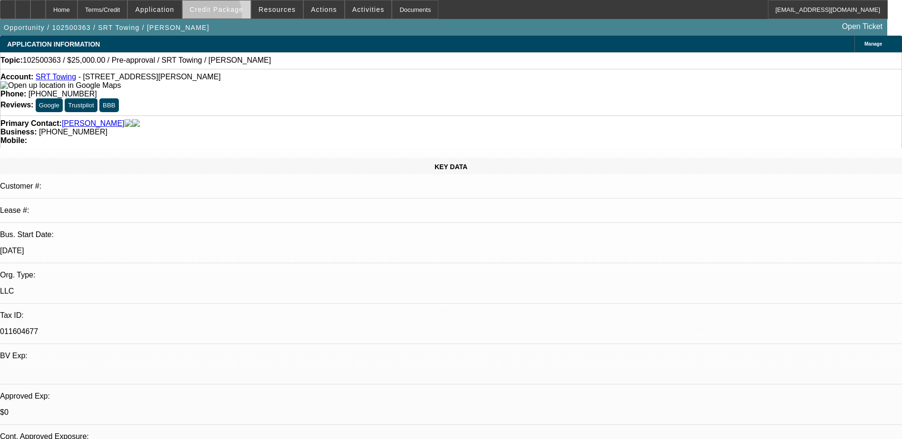
click at [220, 17] on span at bounding box center [217, 9] width 68 height 23
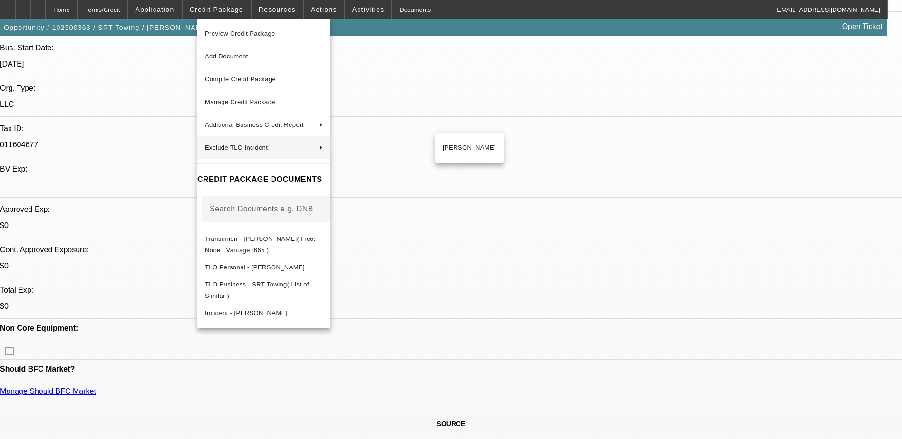
scroll to position [190, 0]
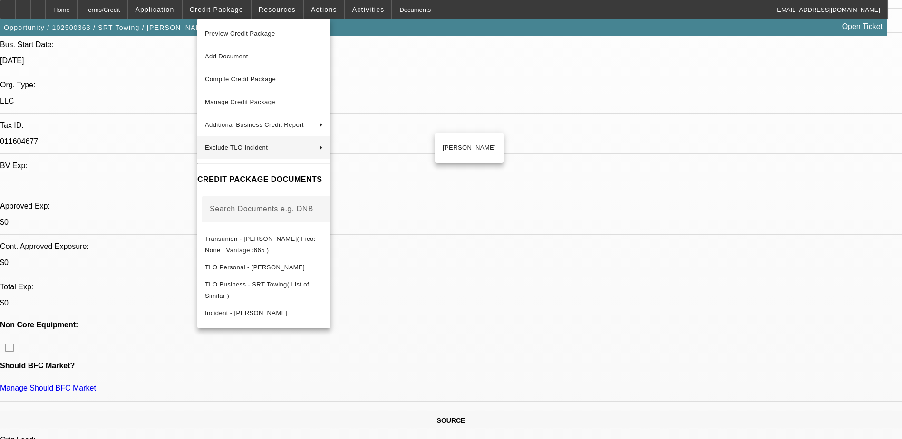
drag, startPoint x: 644, startPoint y: 298, endPoint x: 638, endPoint y: 296, distance: 6.5
click at [644, 299] on div at bounding box center [451, 219] width 902 height 439
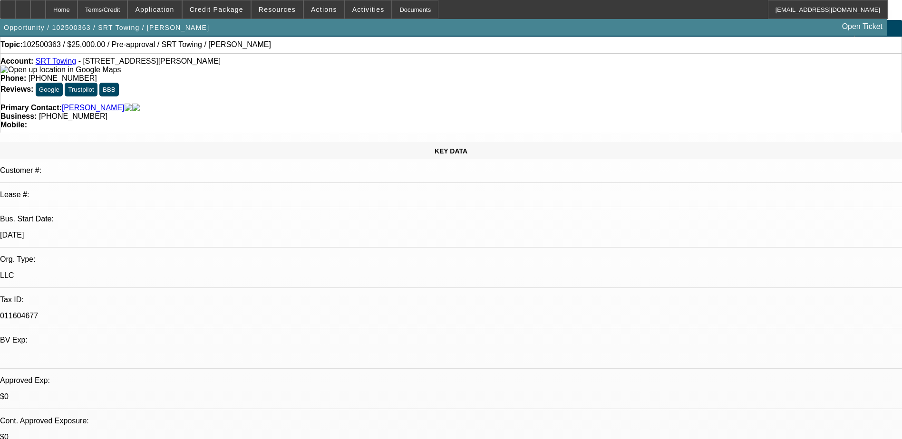
scroll to position [0, 0]
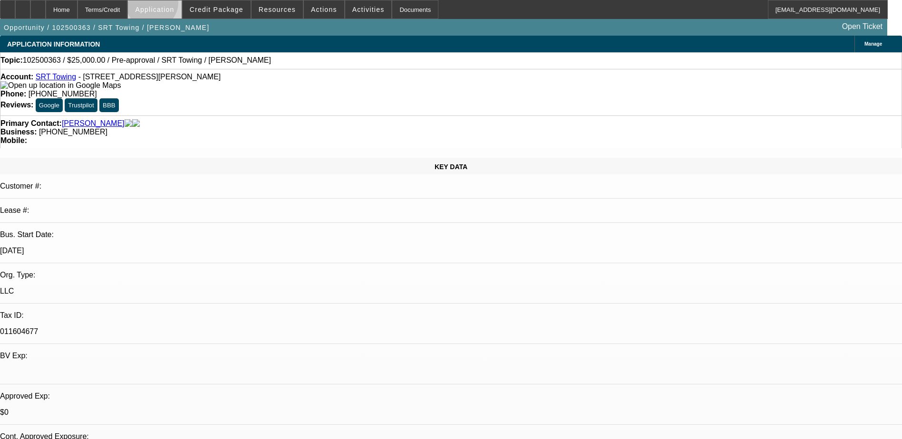
click at [176, 5] on span at bounding box center [154, 9] width 53 height 23
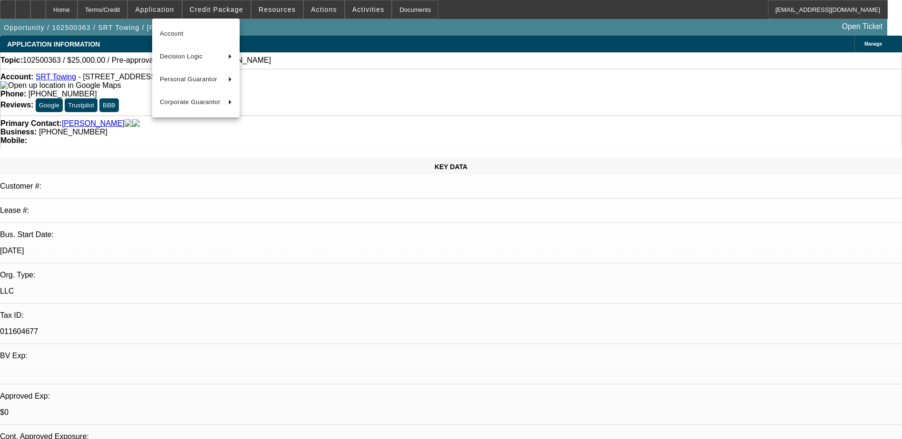
click at [213, 13] on div at bounding box center [451, 219] width 902 height 439
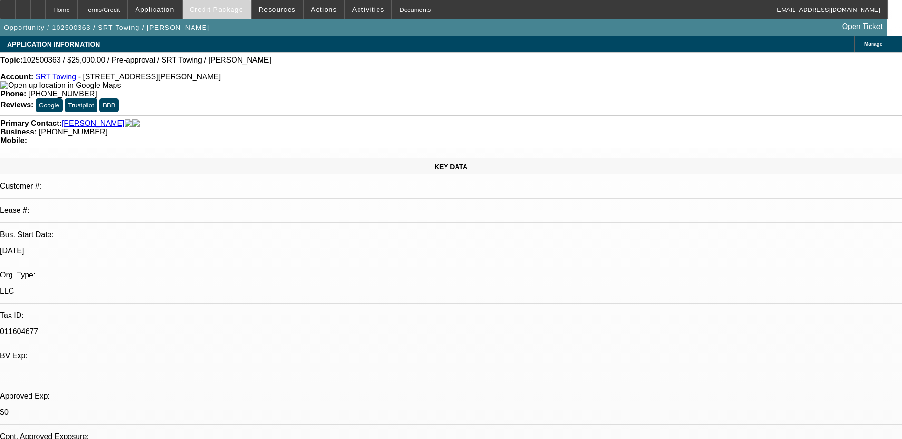
click at [215, 10] on span "Credit Package" at bounding box center [217, 10] width 54 height 8
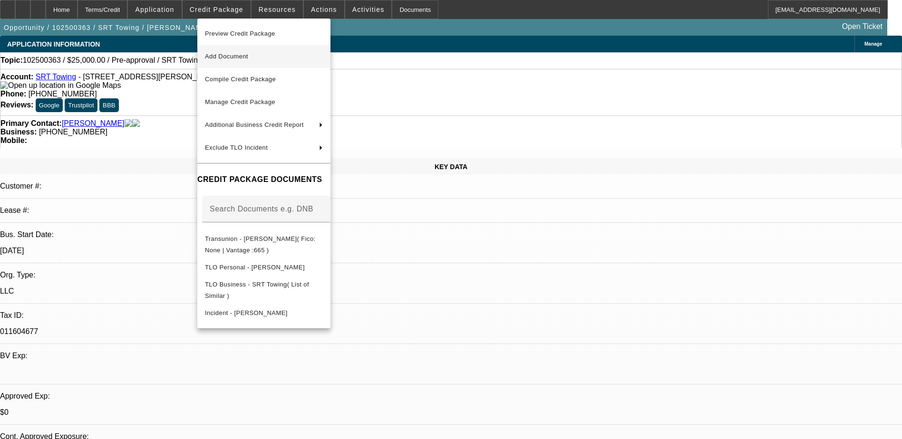
click at [323, 58] on span "Add Document" at bounding box center [264, 56] width 118 height 11
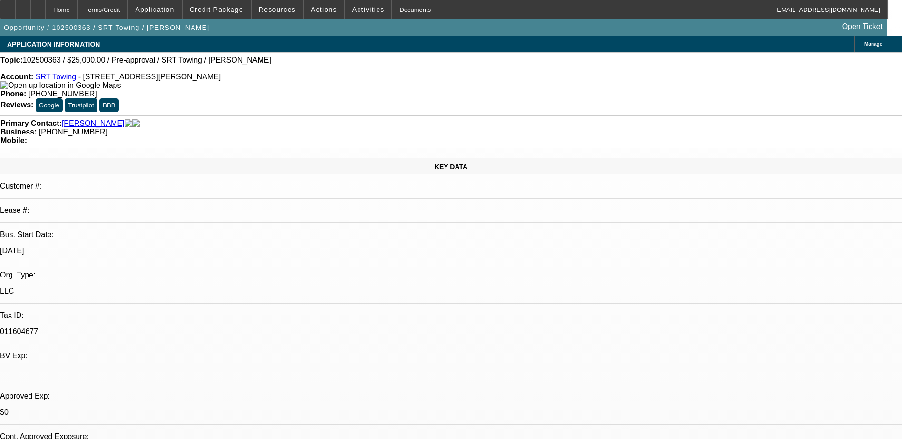
drag, startPoint x: 480, startPoint y: 280, endPoint x: 455, endPoint y: 274, distance: 25.8
click at [46, 6] on div at bounding box center [37, 9] width 15 height 19
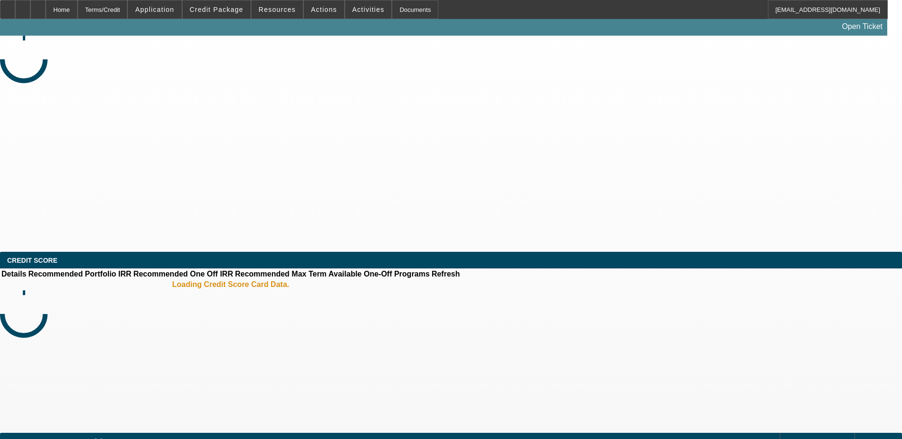
select select "0"
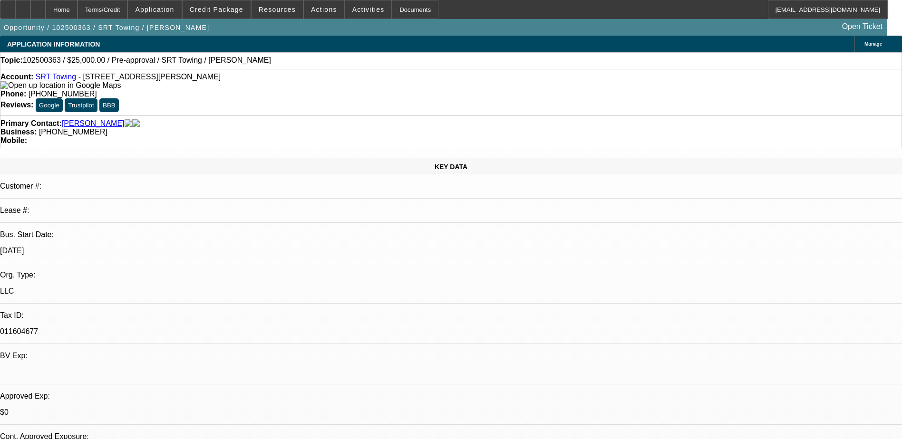
select select "1"
select select "2"
select select "6"
